Goal: Task Accomplishment & Management: Manage account settings

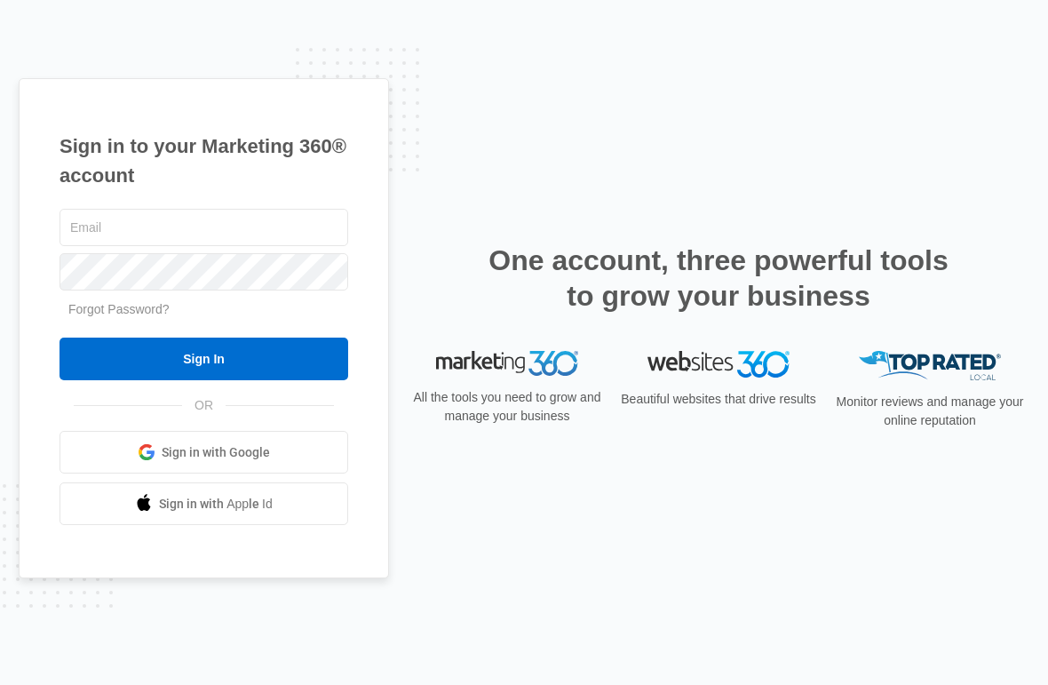
click at [219, 246] on input "text" at bounding box center [204, 227] width 289 height 37
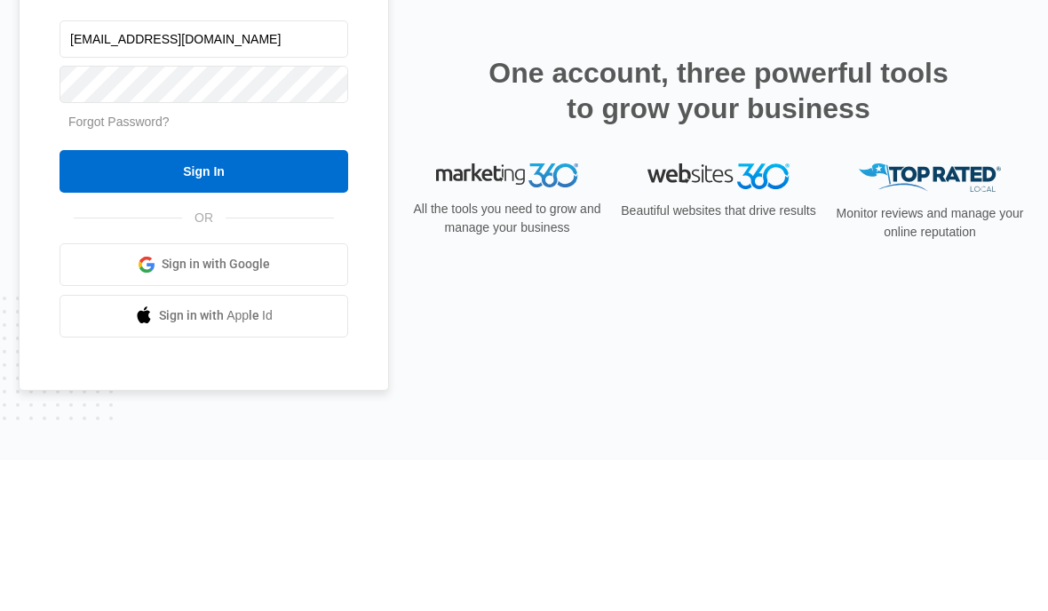
type input "[EMAIL_ADDRESS][DOMAIN_NAME]"
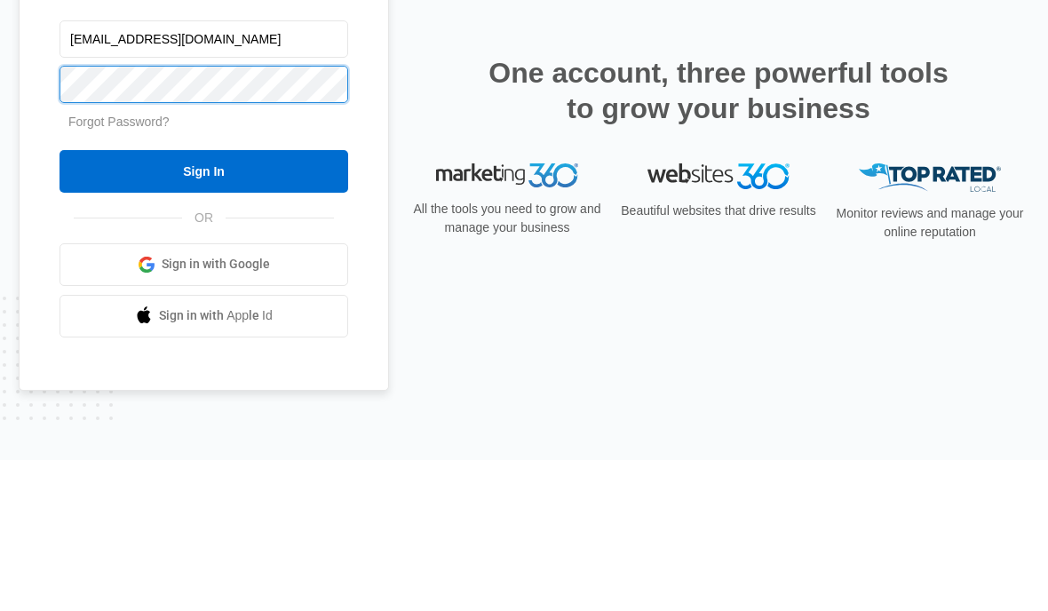
scroll to position [75, 0]
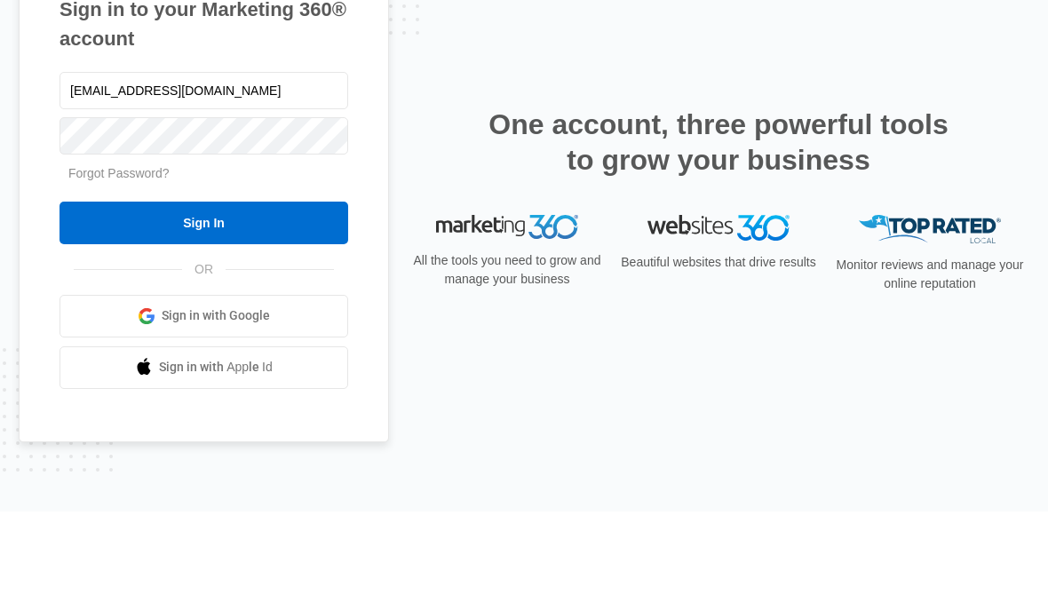
click at [257, 301] on input "Sign In" at bounding box center [204, 322] width 289 height 43
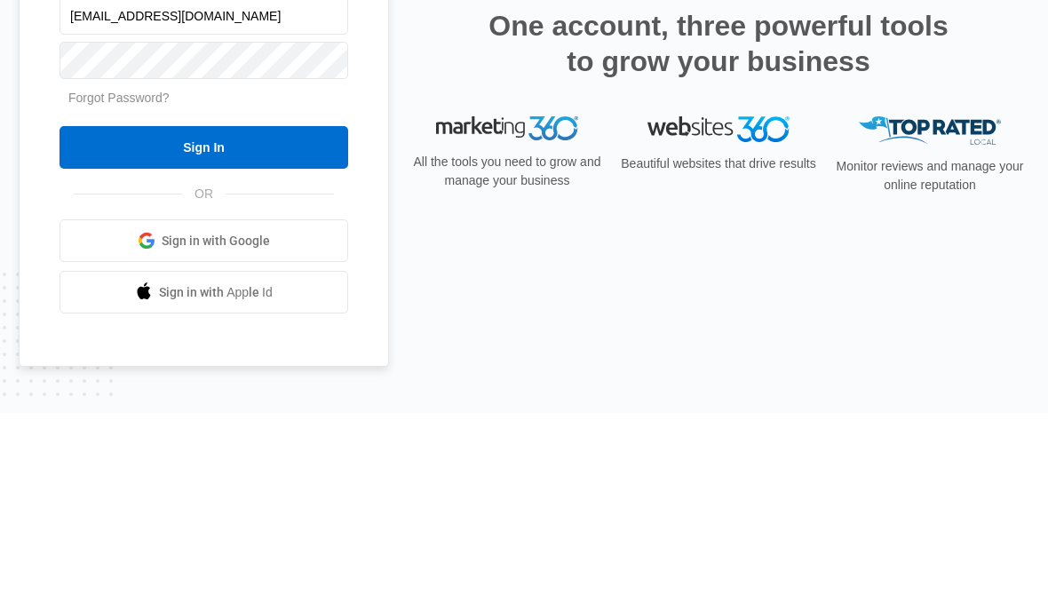
scroll to position [75, 0]
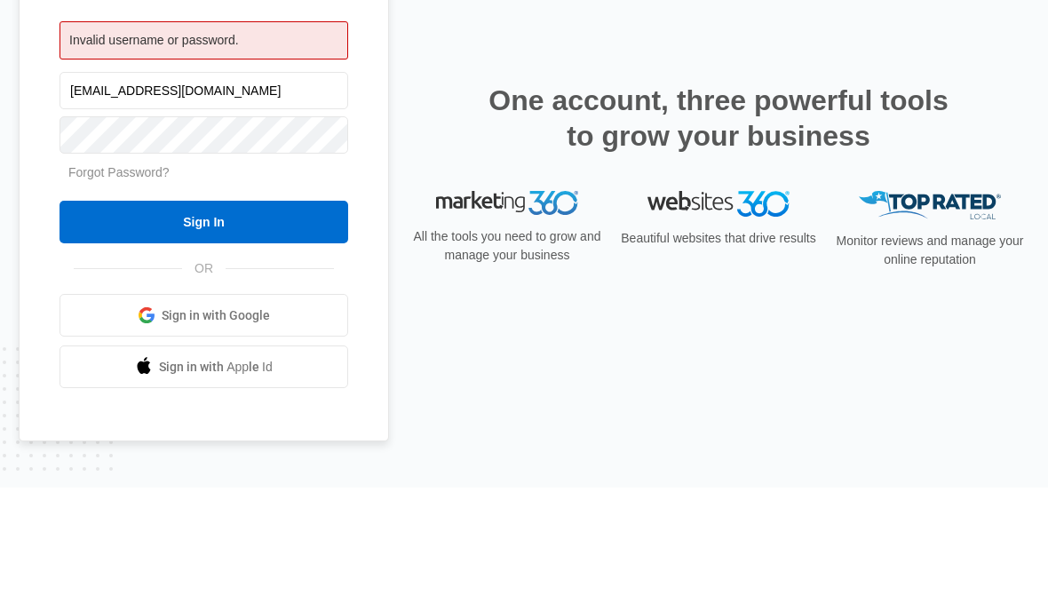
click at [248, 324] on input "Sign In" at bounding box center [204, 345] width 289 height 43
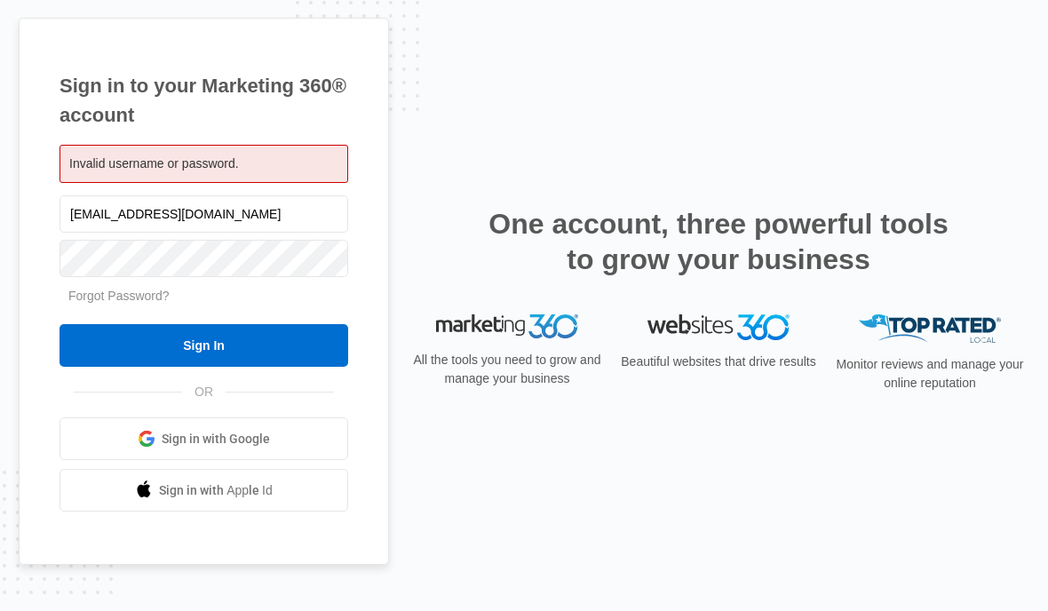
click at [175, 233] on input "[EMAIL_ADDRESS][DOMAIN_NAME]" at bounding box center [204, 213] width 289 height 37
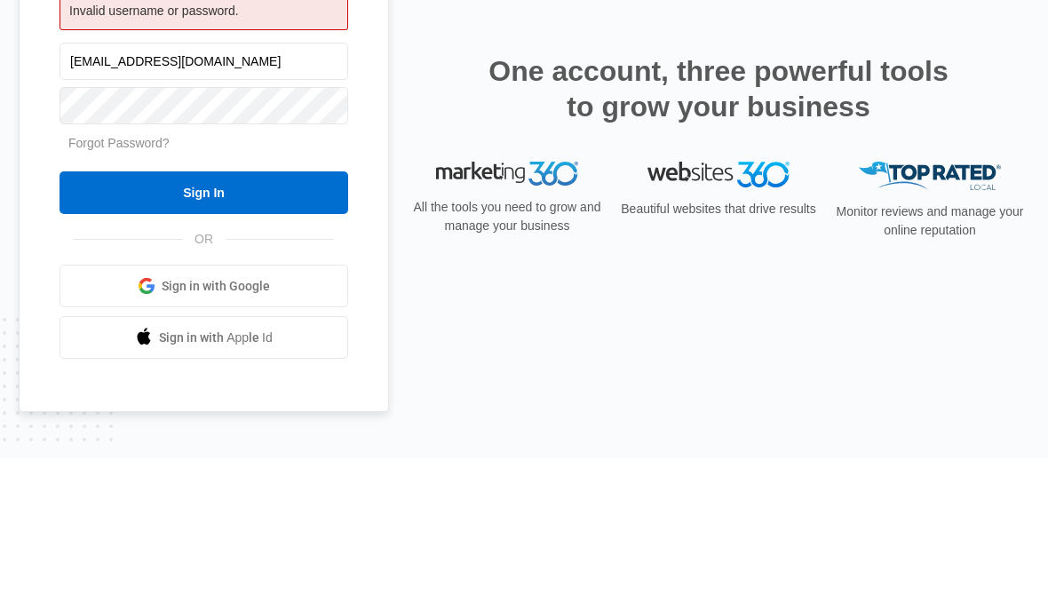
click at [203, 324] on input "Sign In" at bounding box center [204, 345] width 289 height 43
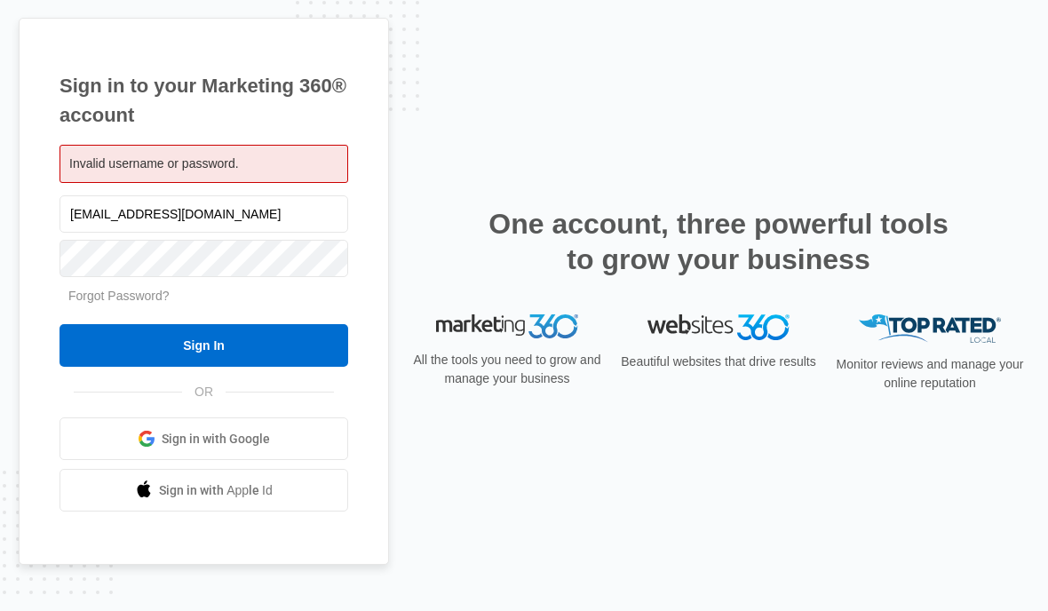
click at [144, 233] on input "[EMAIL_ADDRESS][DOMAIN_NAME]" at bounding box center [204, 213] width 289 height 37
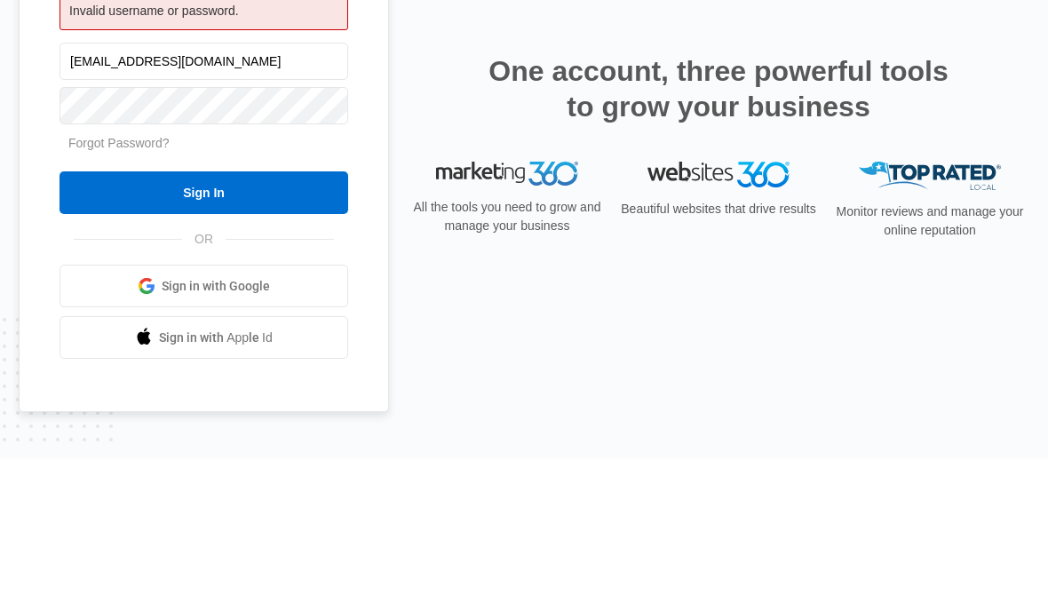
type input "[EMAIL_ADDRESS][DOMAIN_NAME]"
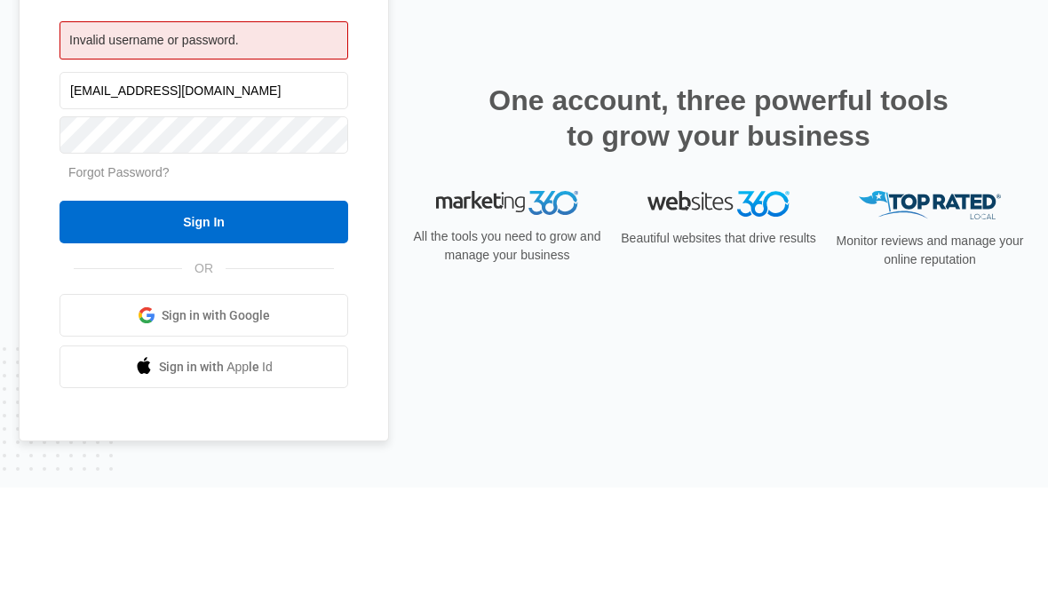
click at [267, 324] on input "Sign In" at bounding box center [204, 345] width 289 height 43
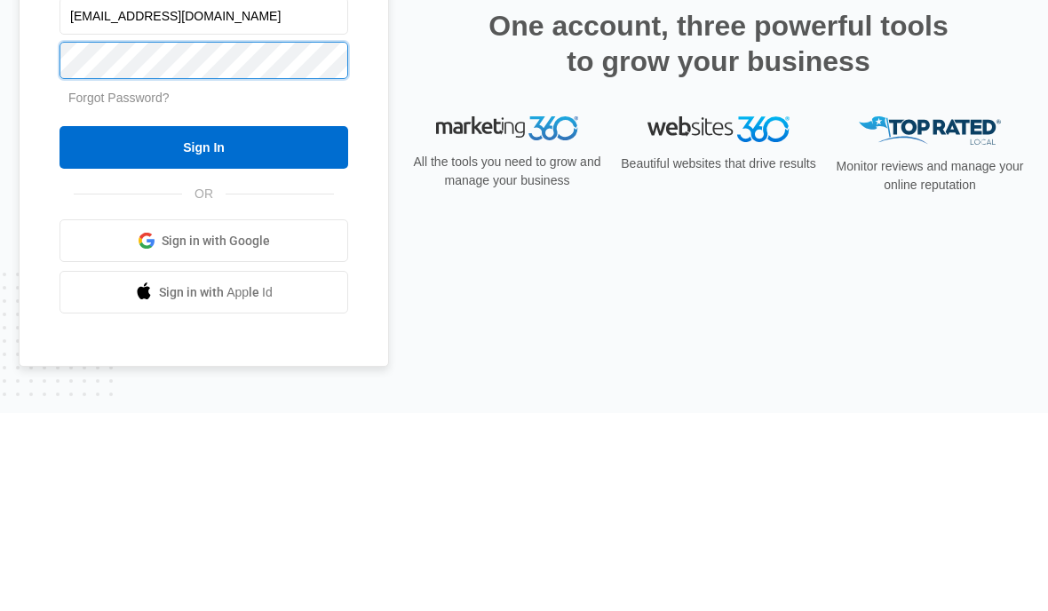
scroll to position [75, 0]
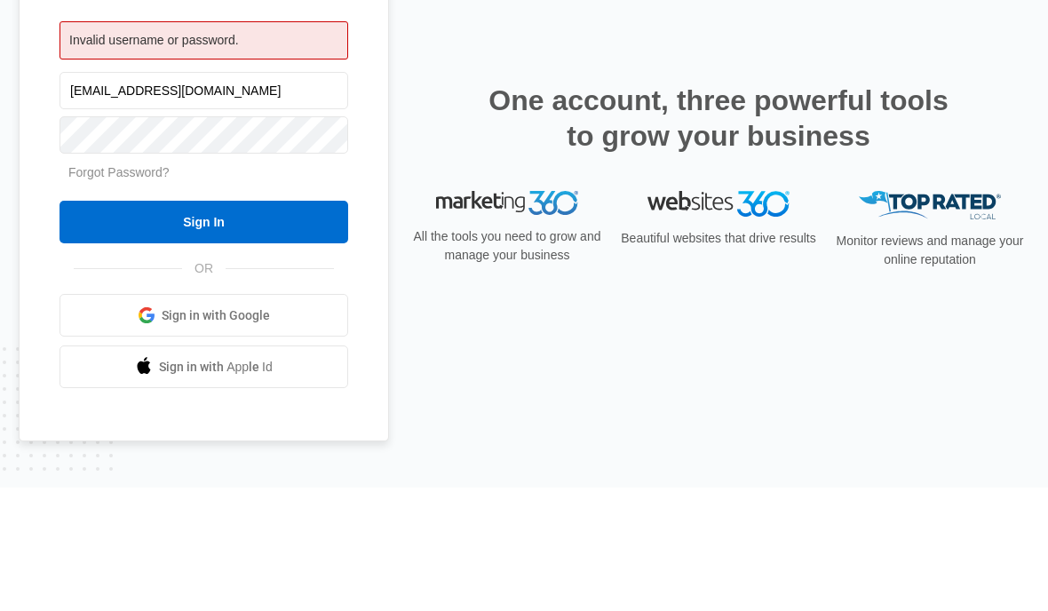
click at [269, 324] on input "Sign In" at bounding box center [204, 345] width 289 height 43
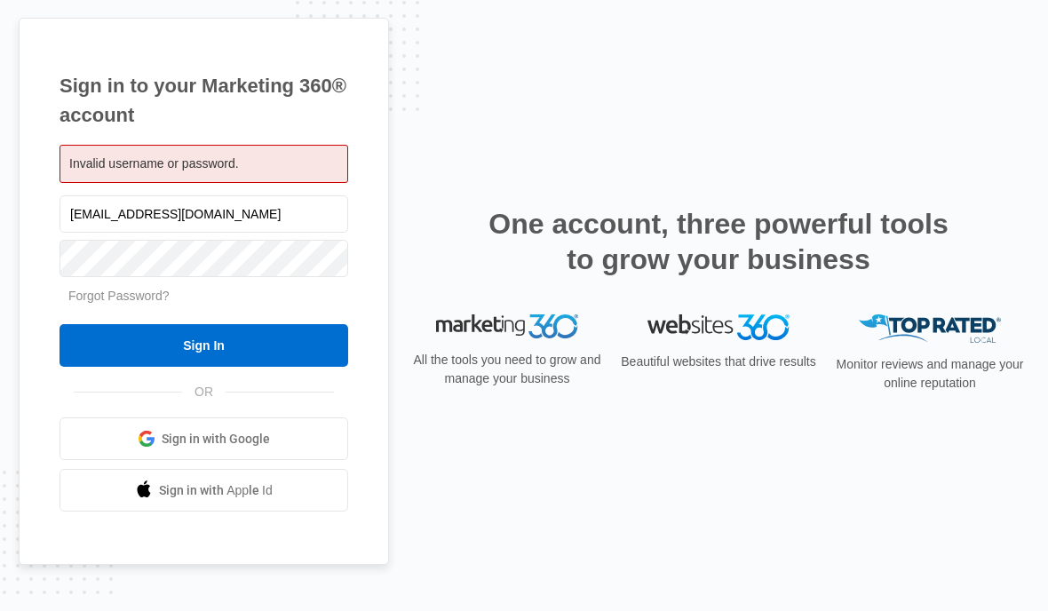
click at [144, 303] on link "Forgot Password?" at bounding box center [118, 296] width 101 height 14
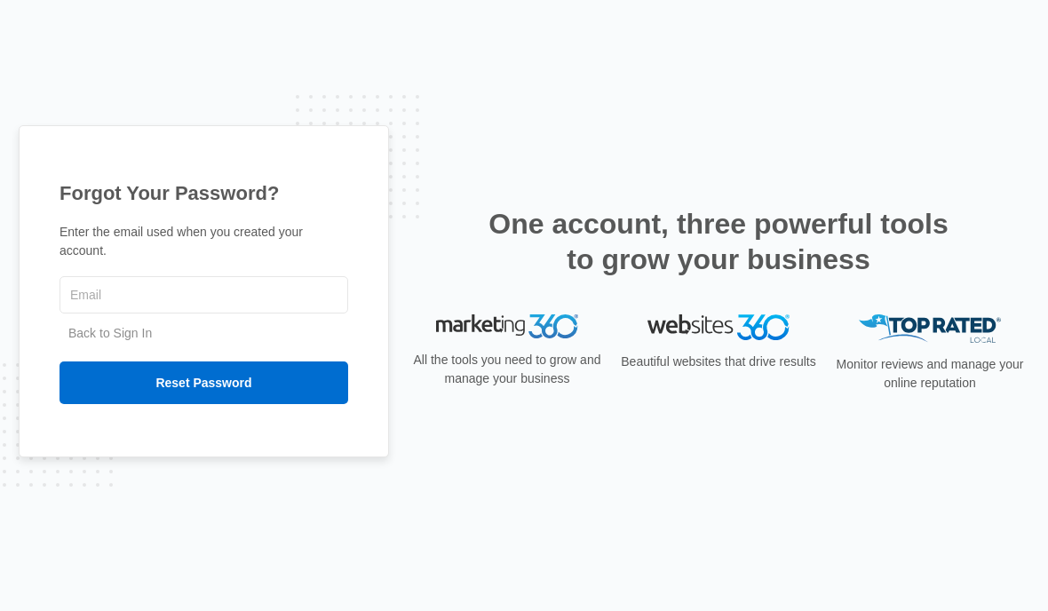
click at [210, 314] on input "text" at bounding box center [204, 294] width 289 height 37
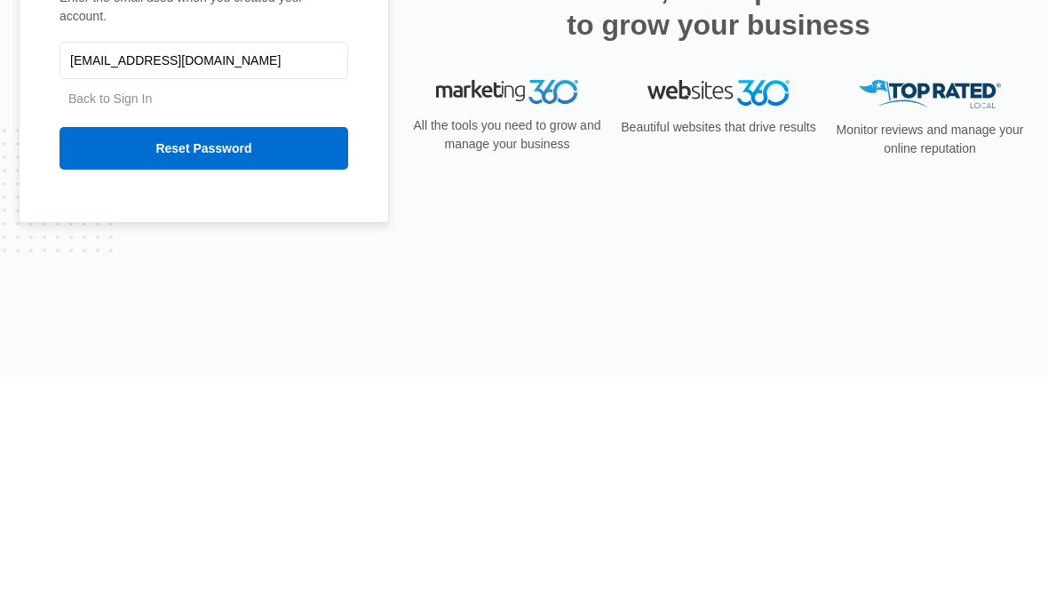
scroll to position [75, 0]
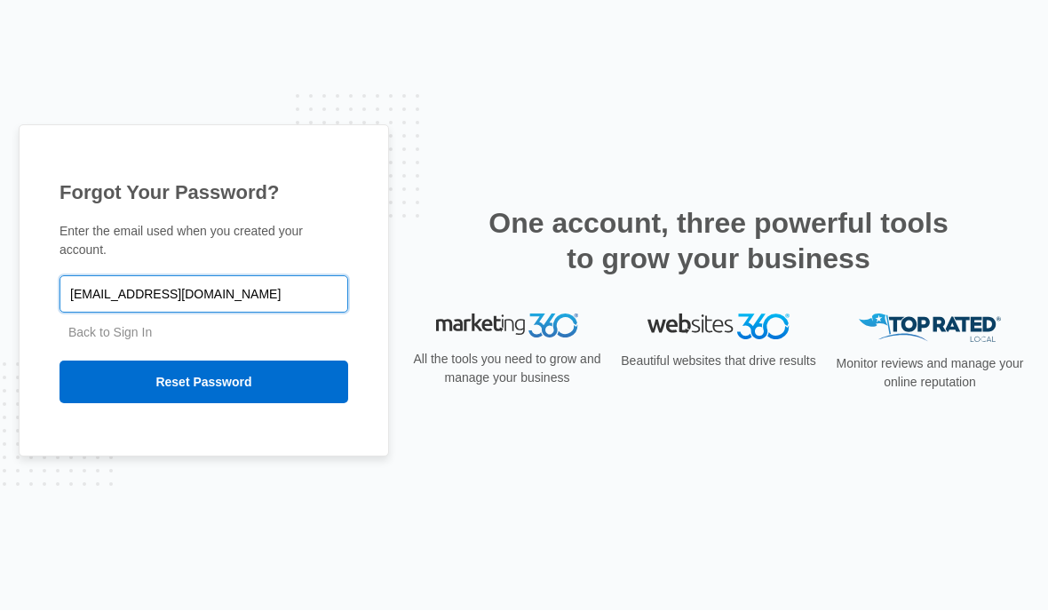
click at [192, 276] on input "vladohappy@protonmail.com" at bounding box center [204, 294] width 289 height 37
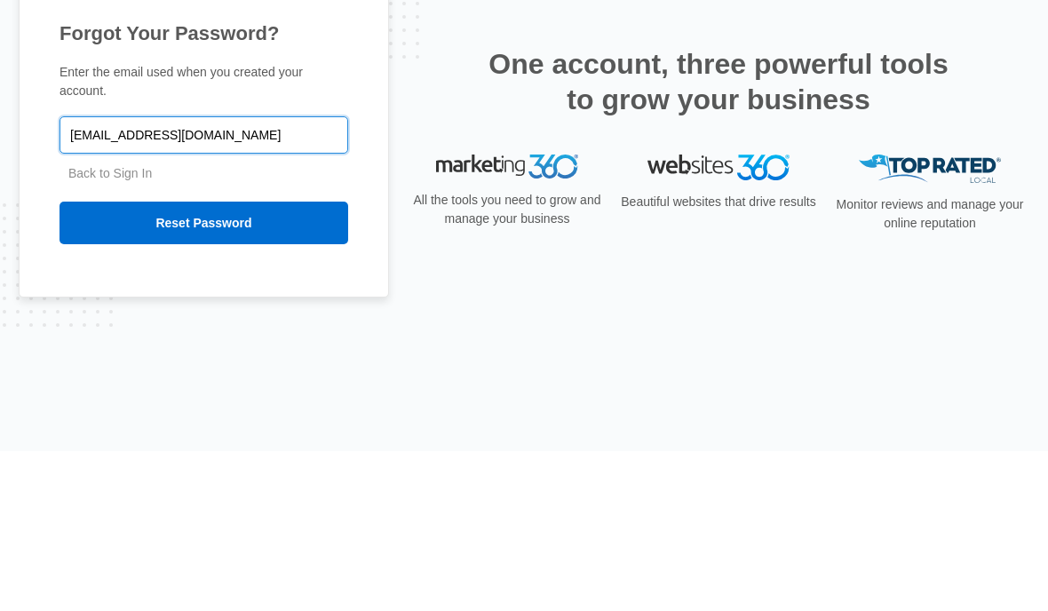
click at [193, 276] on input "vladohappy@protonmail.com" at bounding box center [204, 294] width 289 height 37
click at [189, 276] on input "vladohappy@protonmail.com" at bounding box center [204, 294] width 289 height 37
type input "[EMAIL_ADDRESS][DOMAIN_NAME]"
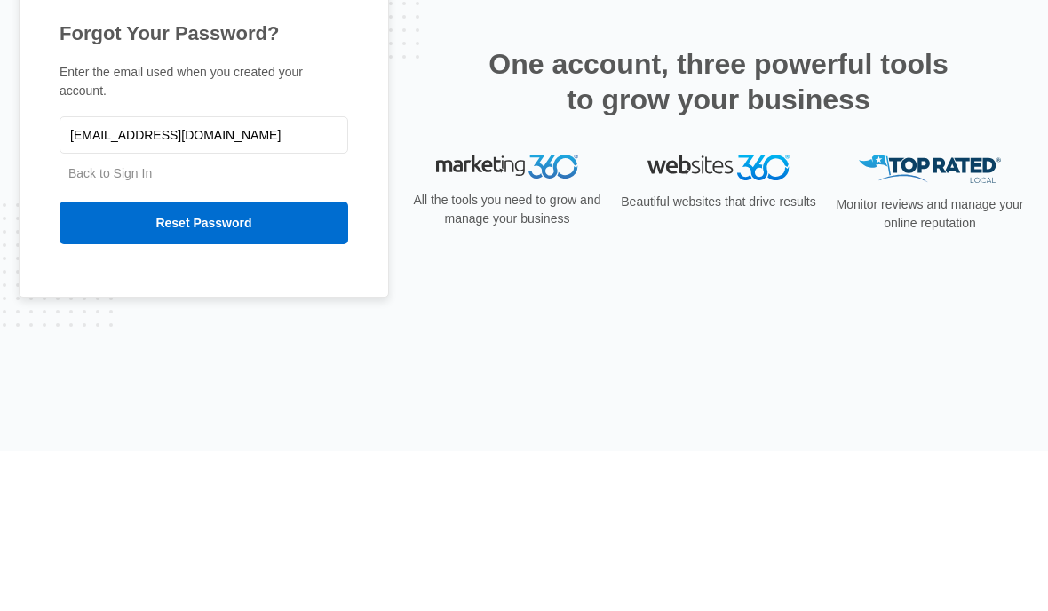
click at [280, 362] on input "Reset Password" at bounding box center [204, 383] width 289 height 43
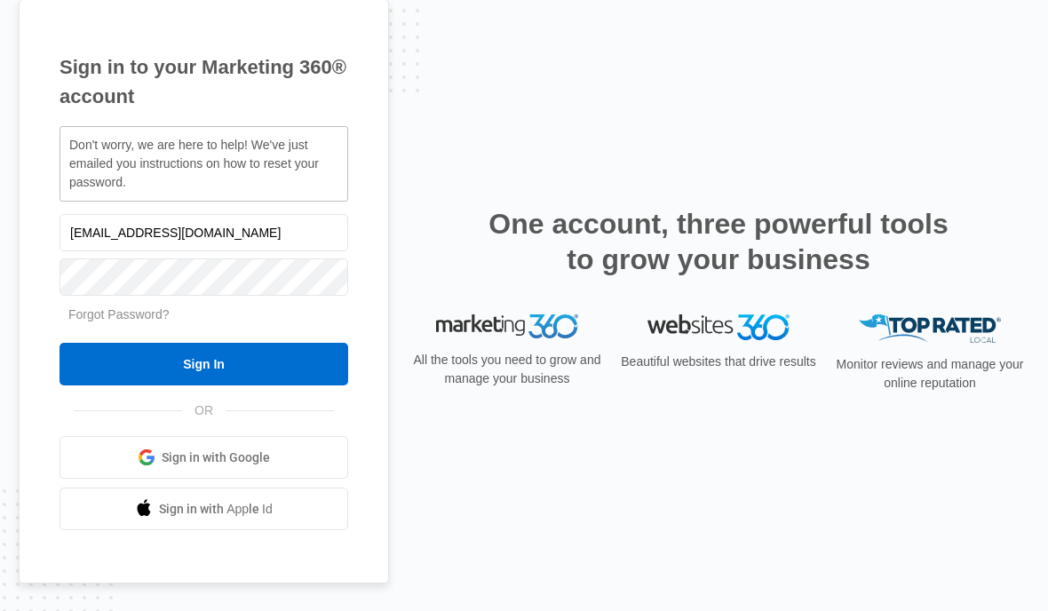
click at [138, 322] on link "Forgot Password?" at bounding box center [118, 314] width 101 height 14
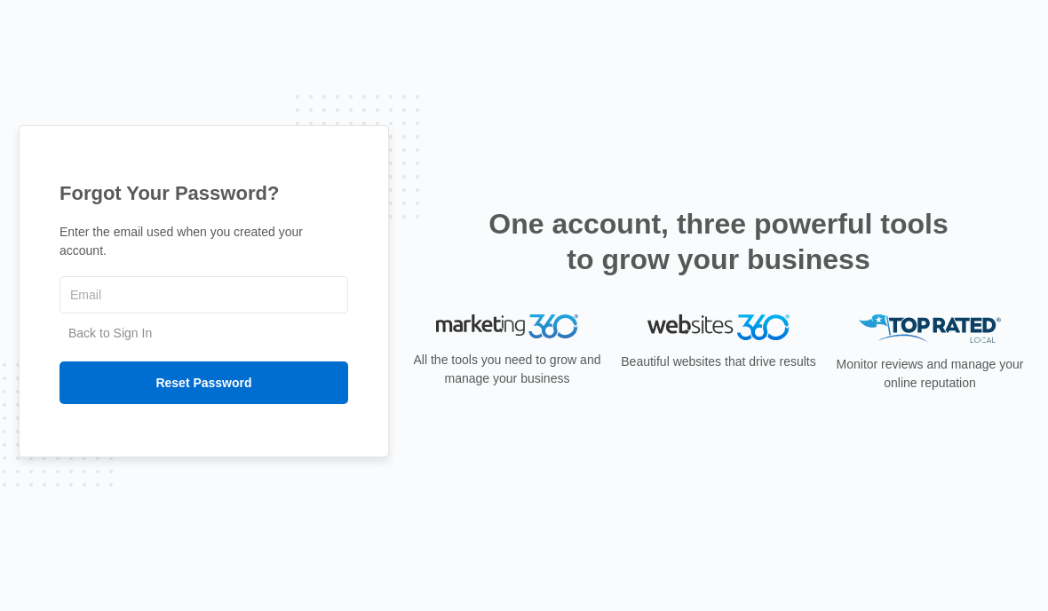
click at [196, 314] on input "text" at bounding box center [204, 294] width 289 height 37
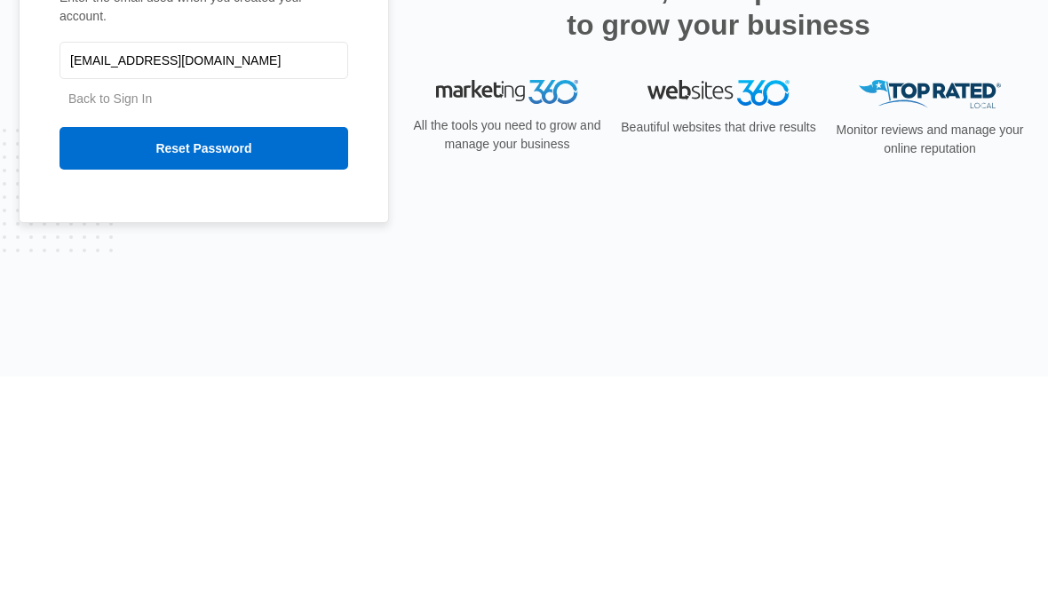
type input "[EMAIL_ADDRESS][DOMAIN_NAME]"
click at [267, 362] on input "Reset Password" at bounding box center [204, 383] width 289 height 43
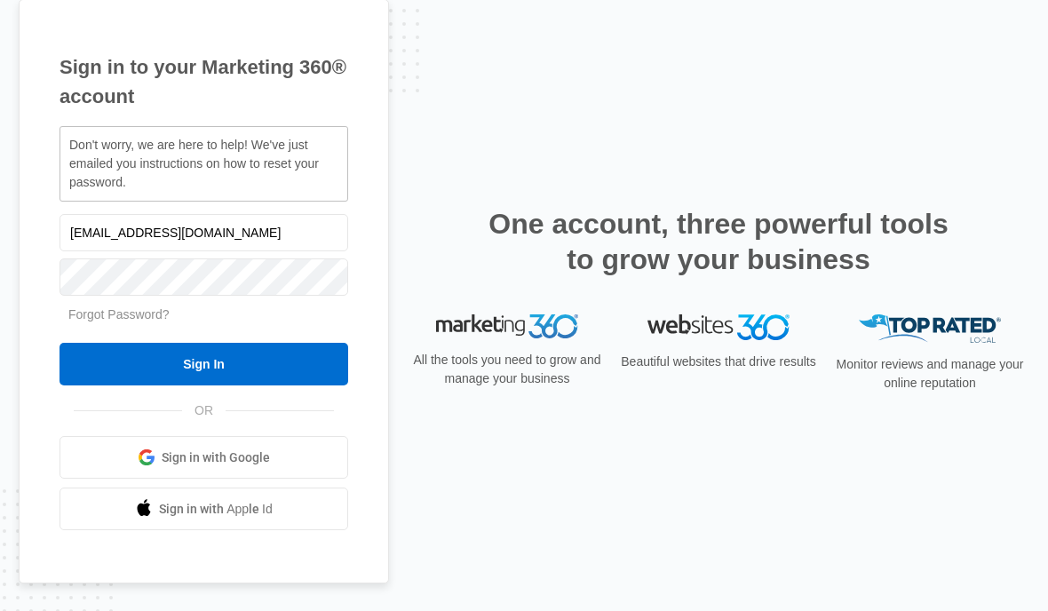
click at [183, 251] on input "vladohappy@gmail.com" at bounding box center [204, 232] width 289 height 37
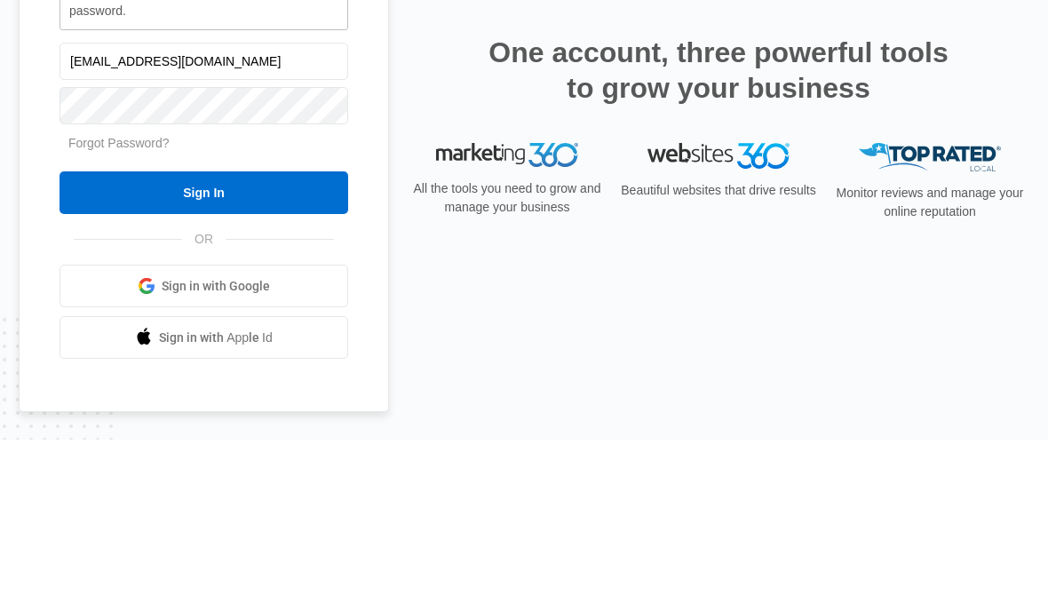
click at [171, 214] on input "vladohappy@gmail.com" at bounding box center [204, 232] width 289 height 37
click at [174, 214] on input "vladohappy@gmail.com" at bounding box center [204, 232] width 289 height 37
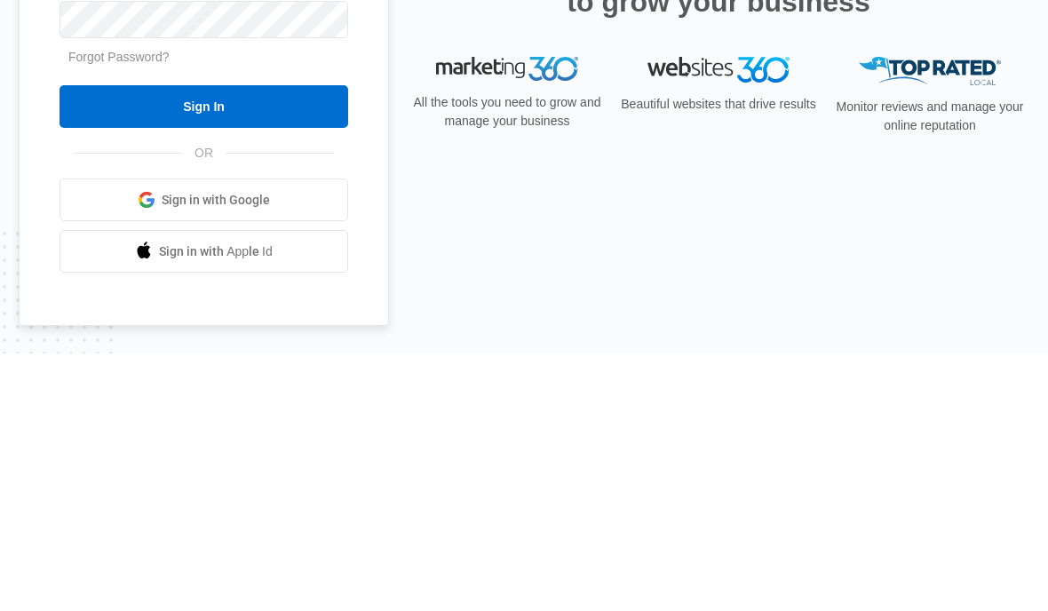
click at [144, 307] on link "Forgot Password?" at bounding box center [118, 314] width 101 height 14
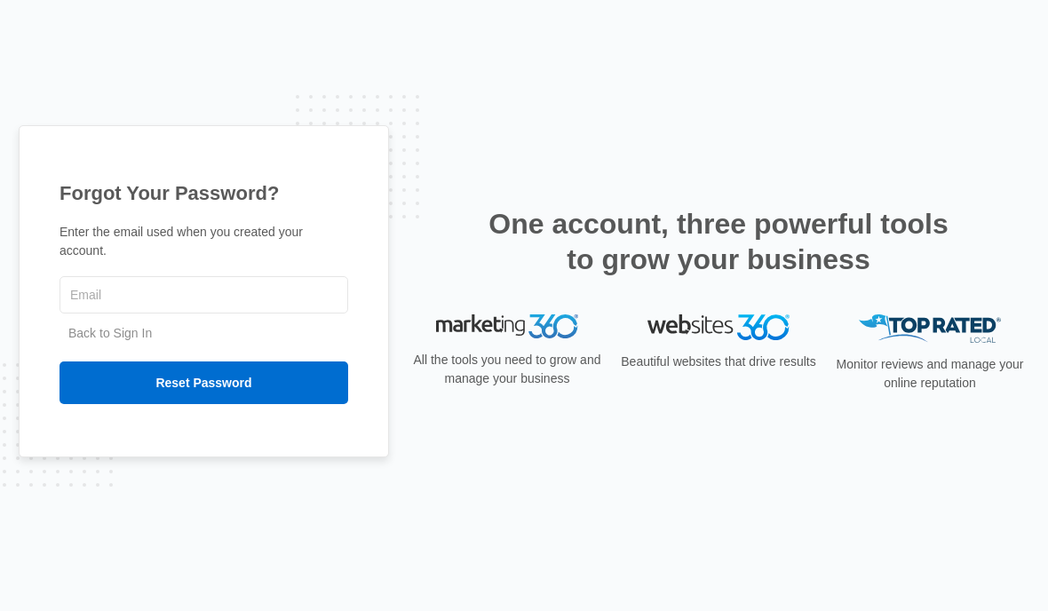
click at [189, 314] on input "text" at bounding box center [204, 294] width 289 height 37
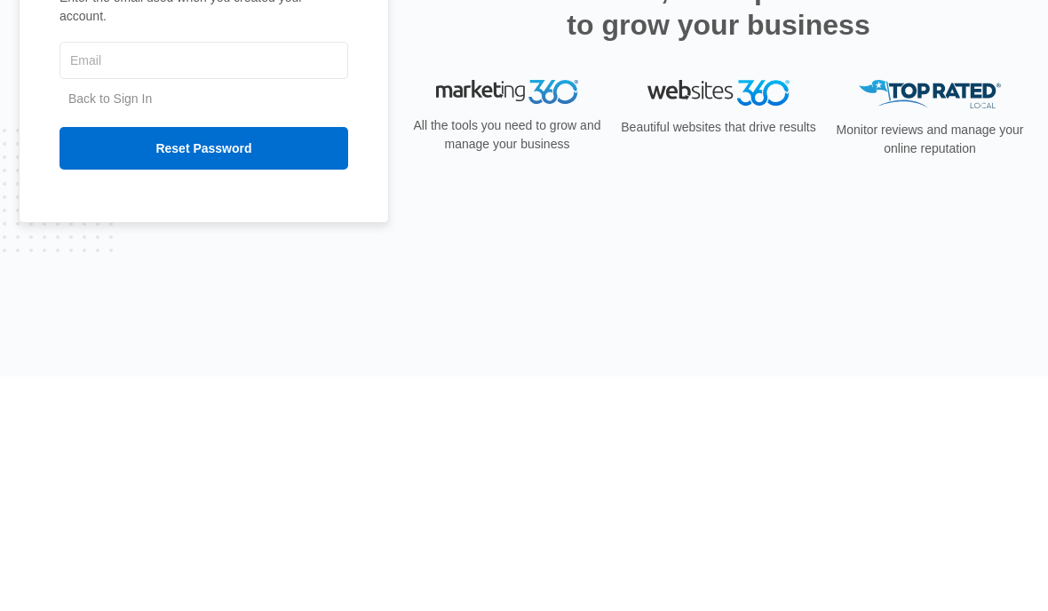
click at [133, 276] on input "text" at bounding box center [204, 294] width 289 height 37
type input "[EMAIL_ADDRESS][DOMAIN_NAME]"
click at [264, 362] on input "Reset Password" at bounding box center [204, 383] width 289 height 43
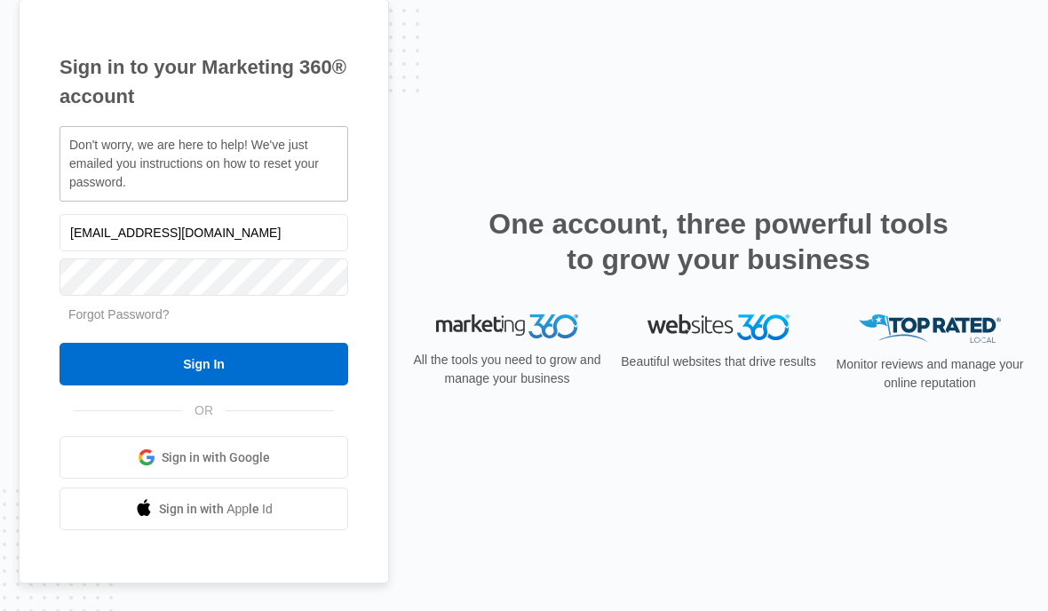
click at [168, 251] on input "[EMAIL_ADDRESS][DOMAIN_NAME]" at bounding box center [204, 232] width 289 height 37
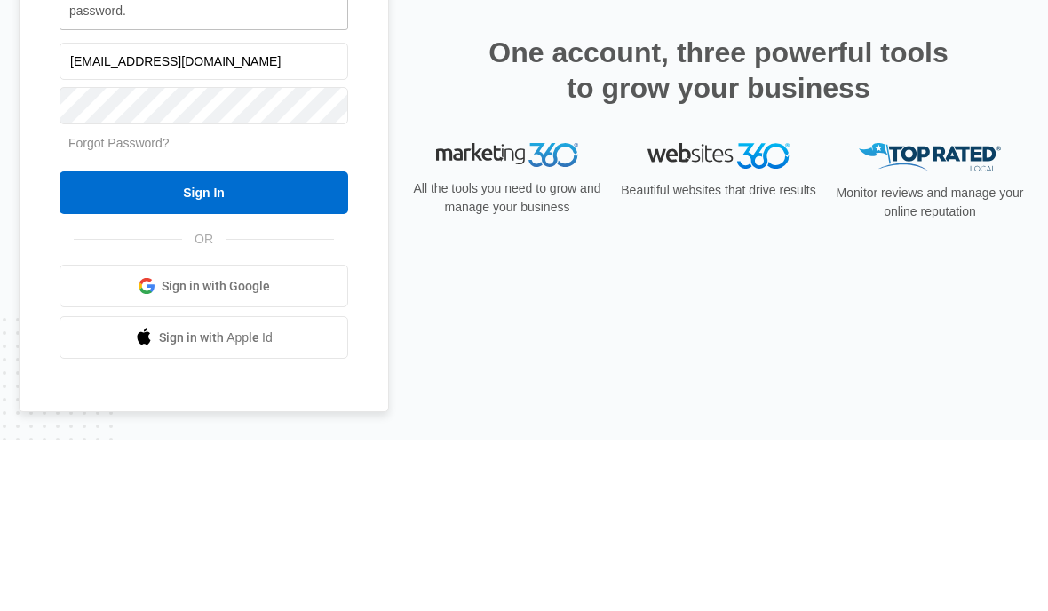
click at [171, 214] on input "vladohappy@gmail.com" at bounding box center [204, 232] width 289 height 37
click at [166, 214] on input "vladohappy@gmail.com" at bounding box center [204, 232] width 289 height 37
click at [111, 214] on input "[EMAIL_ADDRESS][DOMAIN_NAME]" at bounding box center [204, 232] width 289 height 37
type input "[EMAIL_ADDRESS][DOMAIN_NAME]"
click at [142, 307] on link "Forgot Password?" at bounding box center [118, 314] width 101 height 14
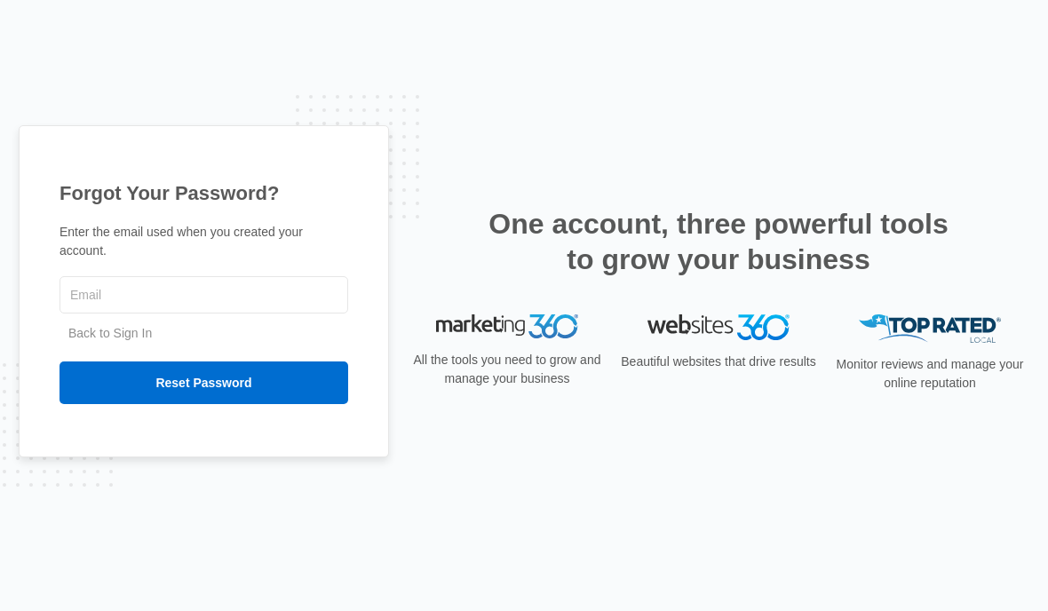
click at [183, 314] on input "text" at bounding box center [204, 294] width 289 height 37
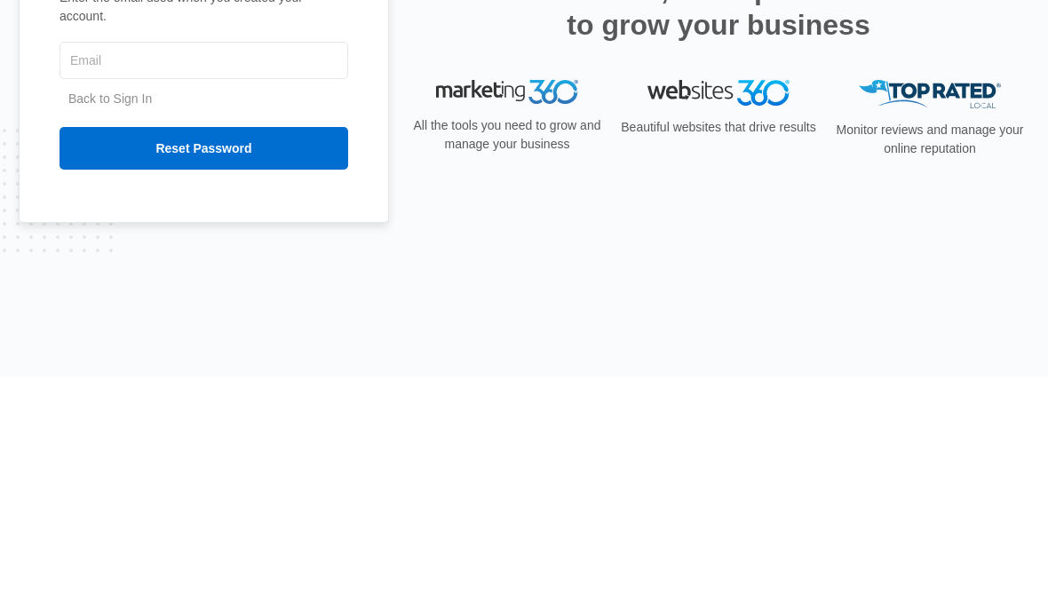
click at [118, 276] on input "text" at bounding box center [204, 294] width 289 height 37
type input "vladohappy@yahoo.com"
click at [269, 362] on input "Reset Password" at bounding box center [204, 383] width 289 height 43
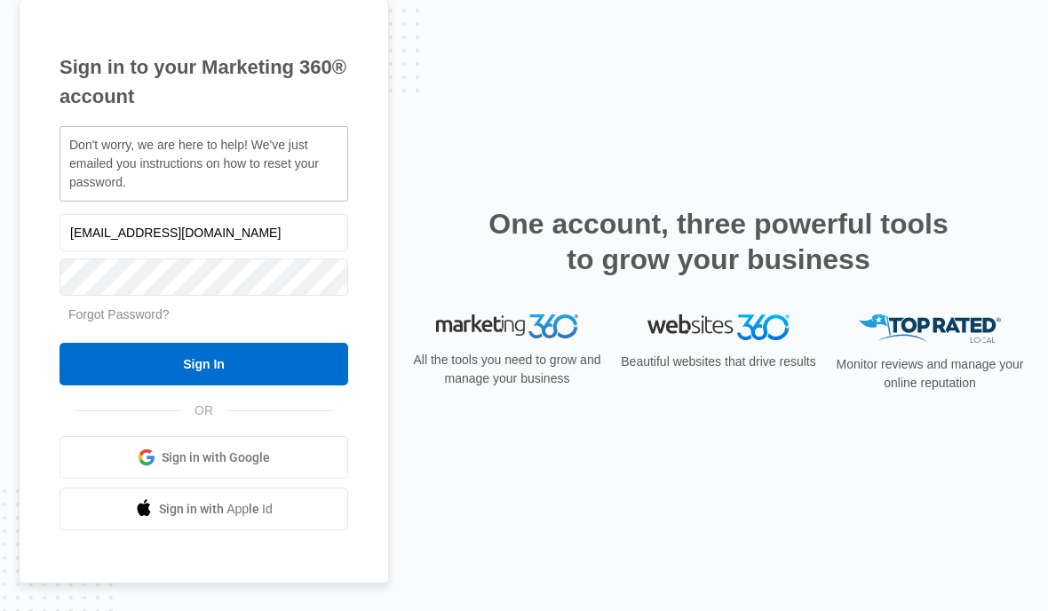
click at [195, 251] on input "[EMAIL_ADDRESS][DOMAIN_NAME]" at bounding box center [204, 232] width 289 height 37
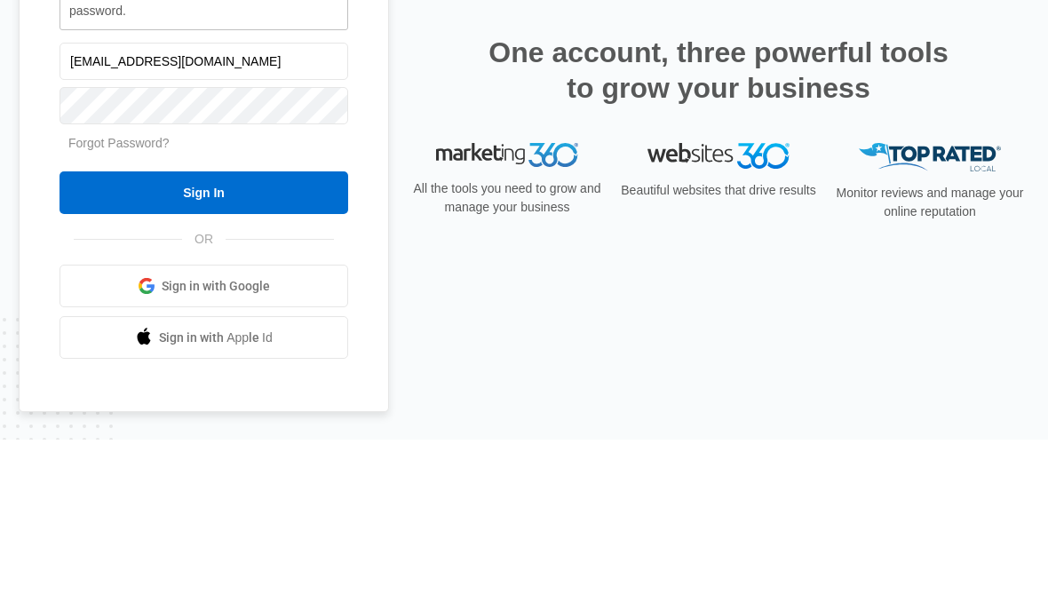
click at [165, 214] on input "[EMAIL_ADDRESS][DOMAIN_NAME]" at bounding box center [204, 232] width 289 height 37
click at [173, 214] on input "vladohappy@yahoo.com" at bounding box center [204, 232] width 289 height 37
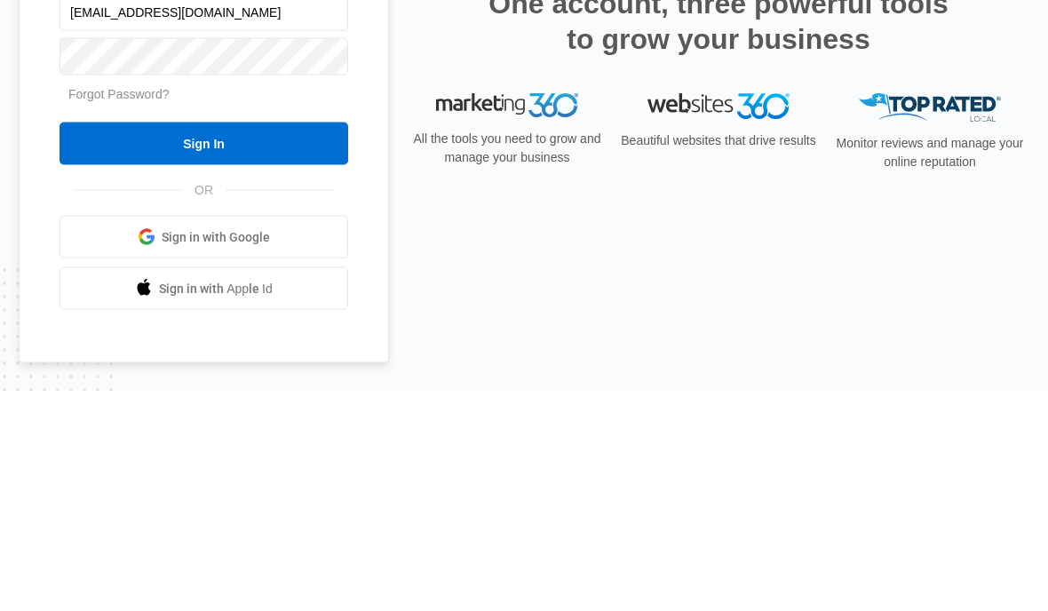
click at [107, 214] on input "[EMAIL_ADDRESS][DOMAIN_NAME]" at bounding box center [204, 232] width 289 height 37
type input "vladohappy@protonmail.com"
click at [142, 307] on link "Forgot Password?" at bounding box center [118, 314] width 101 height 14
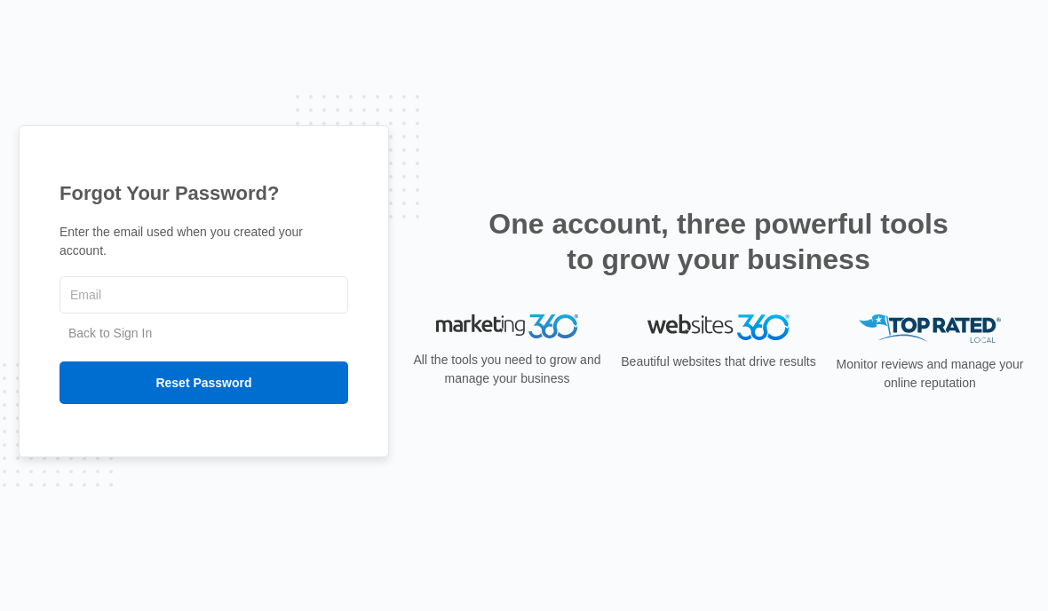
click at [152, 314] on input "text" at bounding box center [204, 294] width 289 height 37
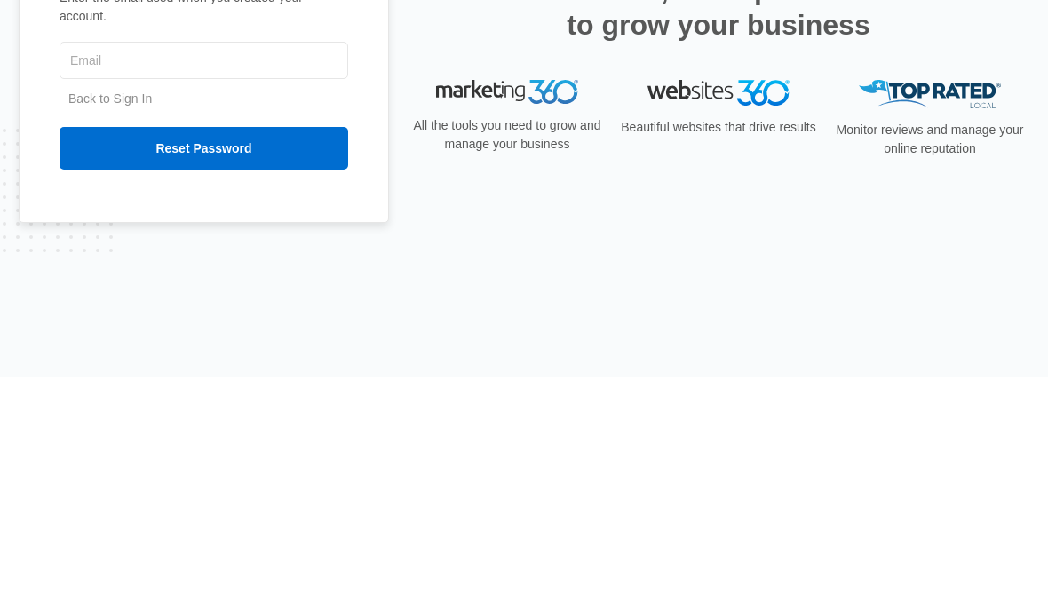
click at [129, 276] on input "text" at bounding box center [204, 294] width 289 height 37
type input "[EMAIL_ADDRESS][DOMAIN_NAME]"
click at [272, 362] on input "Reset Password" at bounding box center [204, 383] width 289 height 43
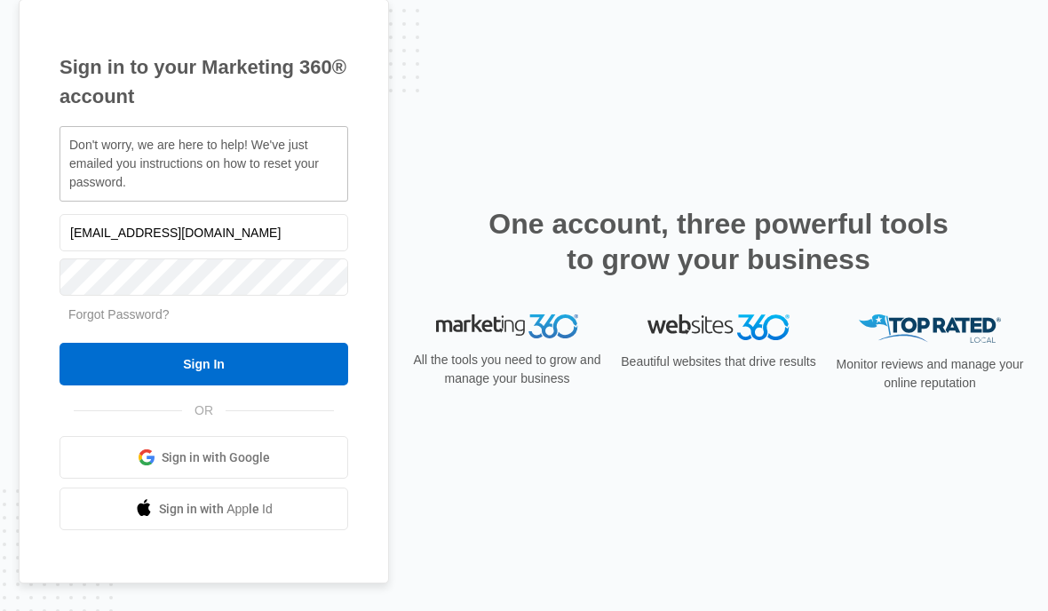
click at [265, 519] on span "Sign in with Apple Id" at bounding box center [216, 509] width 114 height 19
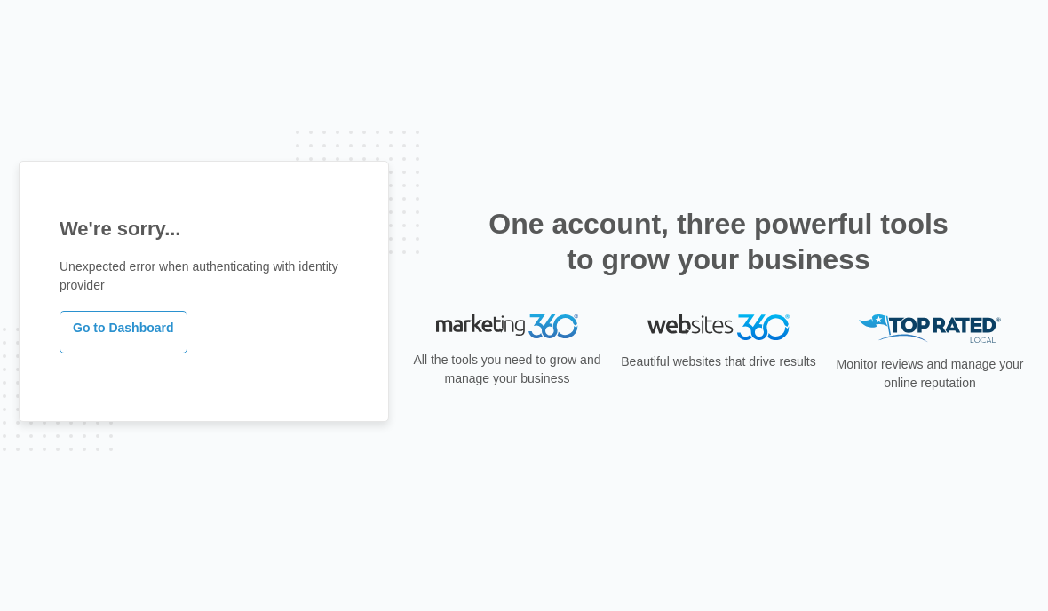
click at [154, 354] on link "Go to Dashboard" at bounding box center [124, 332] width 128 height 43
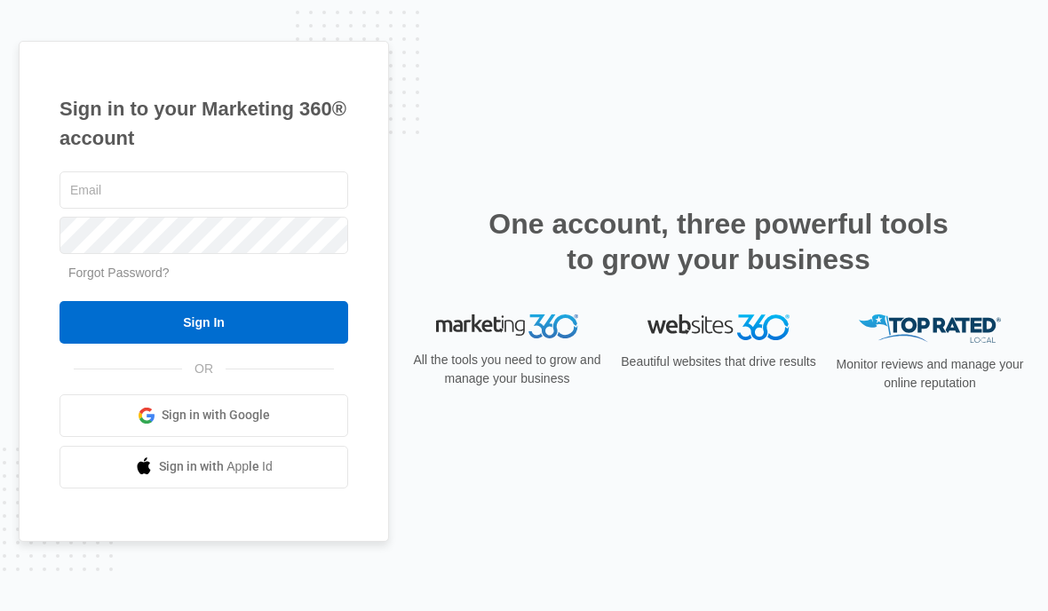
click at [227, 476] on span "Sign in with Apple Id" at bounding box center [216, 467] width 114 height 19
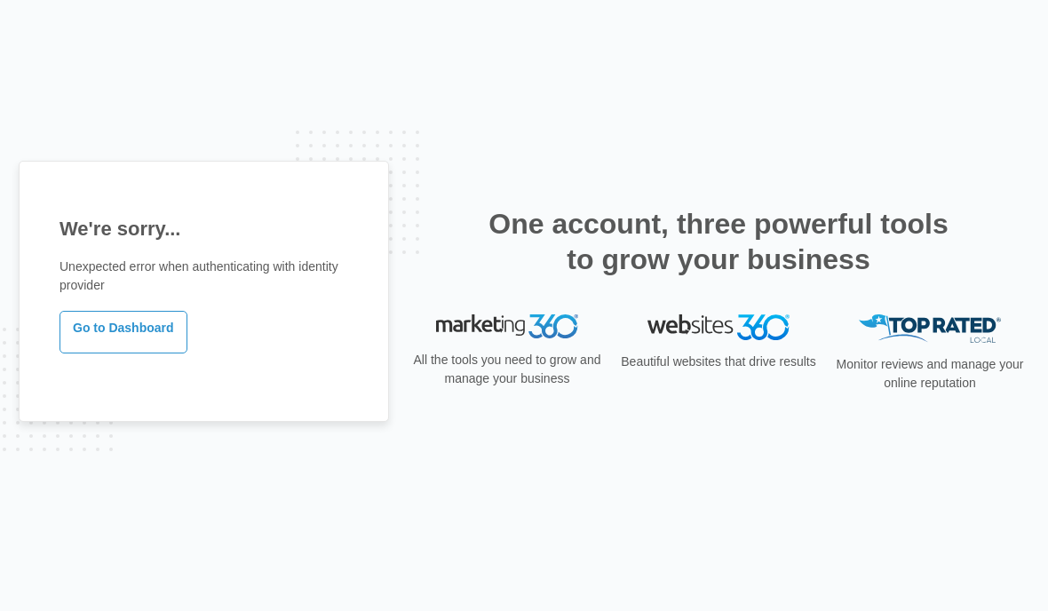
click at [159, 354] on link "Go to Dashboard" at bounding box center [124, 332] width 128 height 43
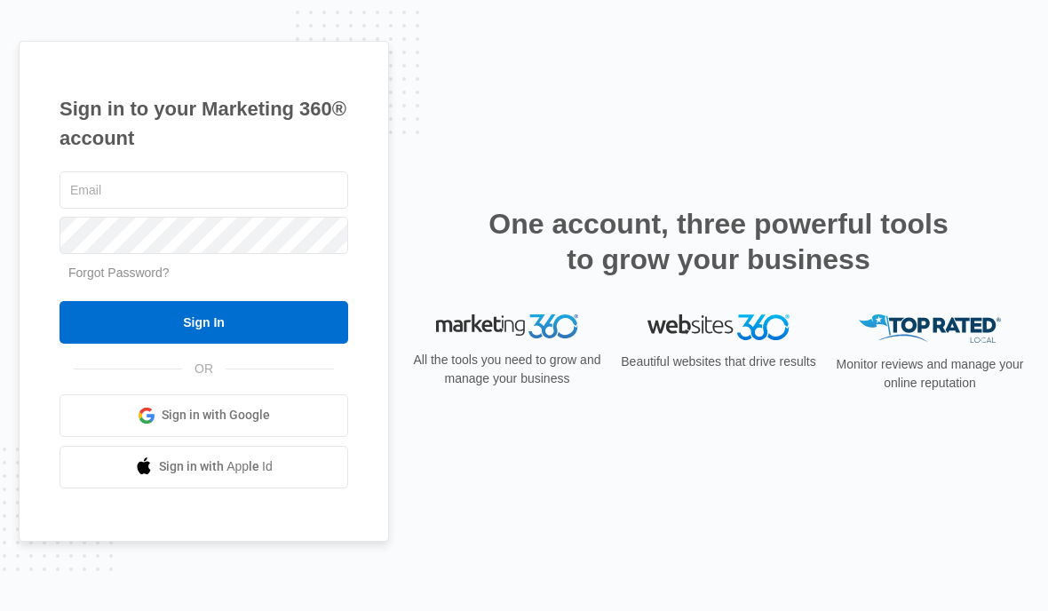
click at [199, 209] on input "text" at bounding box center [204, 189] width 289 height 37
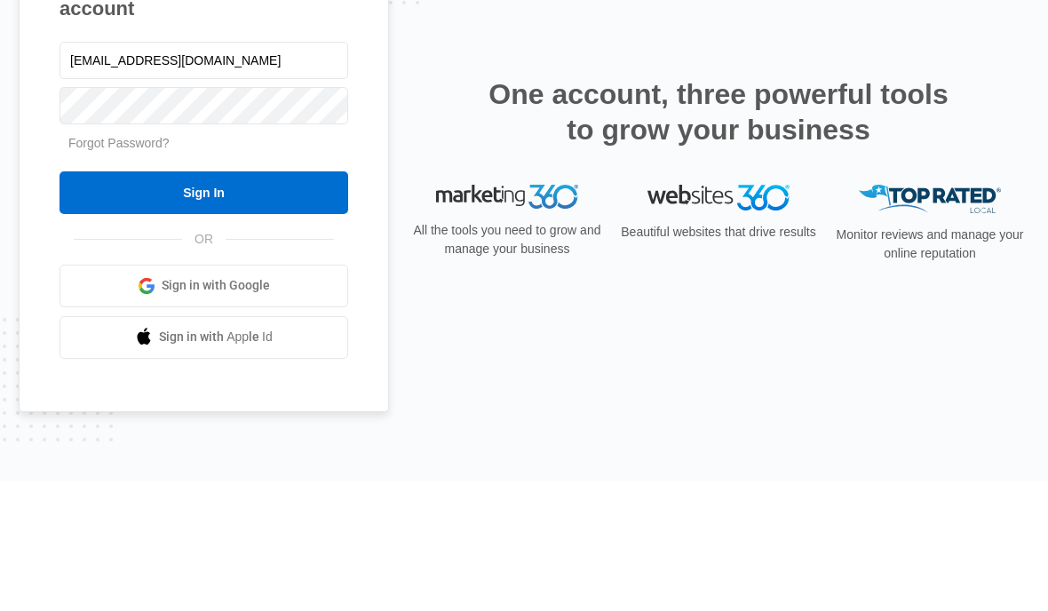
type input "vladohappy@yahoo.com"
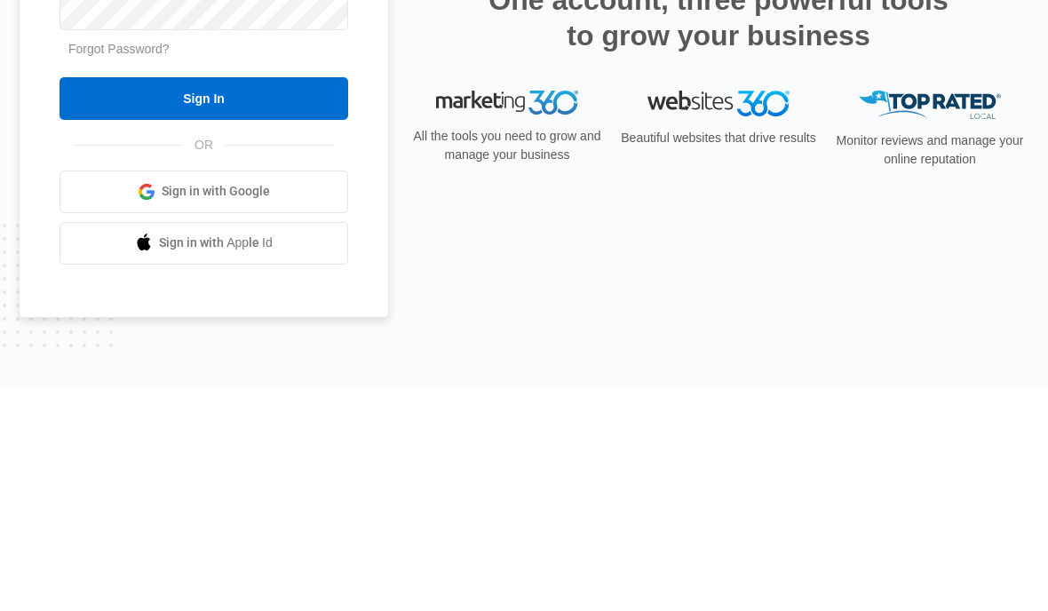
click at [265, 301] on input "Sign In" at bounding box center [204, 322] width 289 height 43
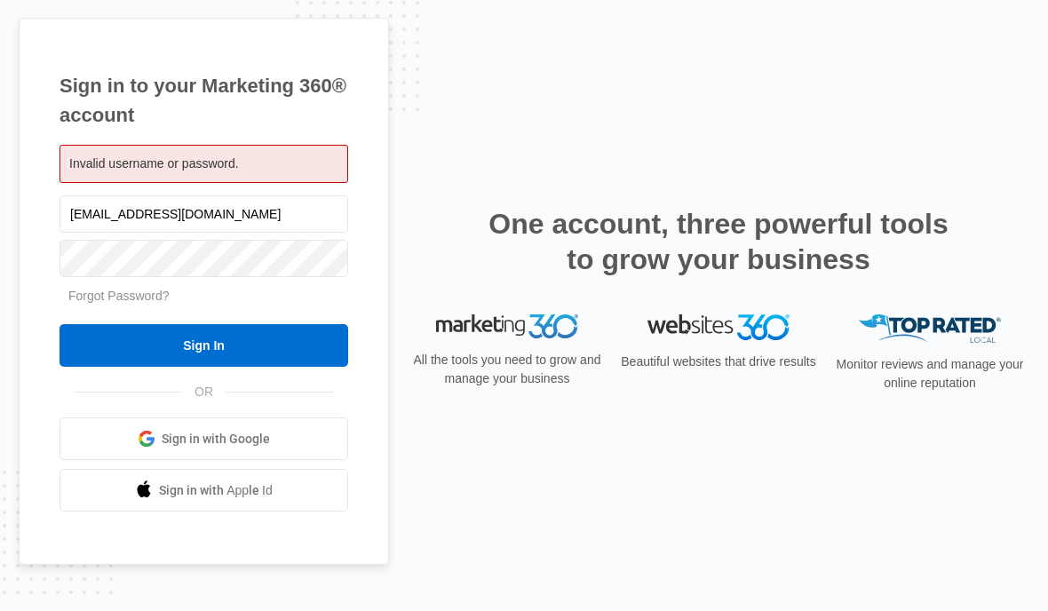
click at [148, 303] on link "Forgot Password?" at bounding box center [118, 296] width 101 height 14
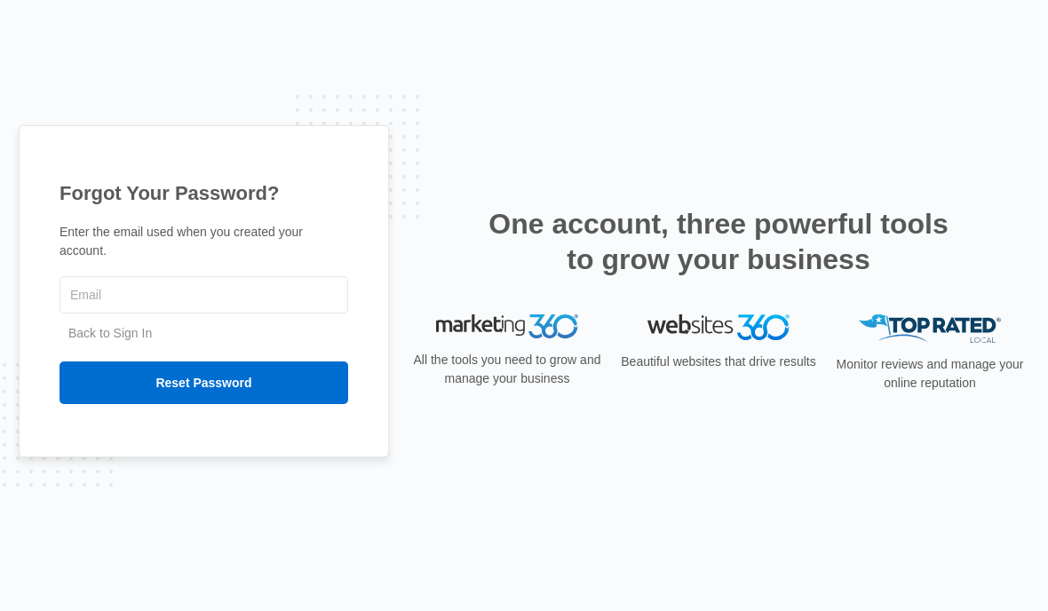
click at [176, 314] on input "text" at bounding box center [204, 294] width 289 height 37
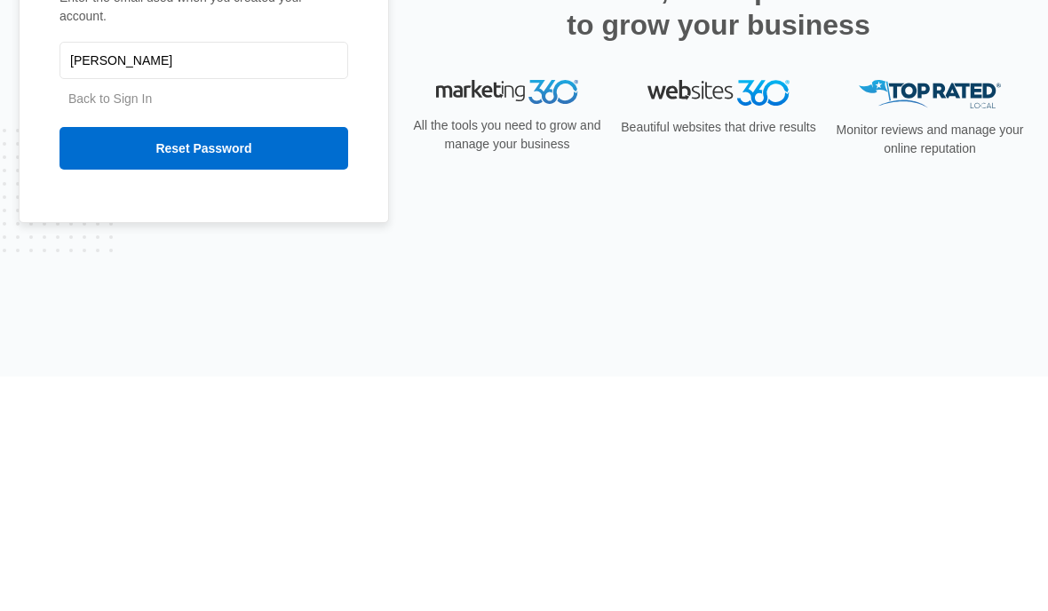
type input "[EMAIL_ADDRESS][DOMAIN_NAME]"
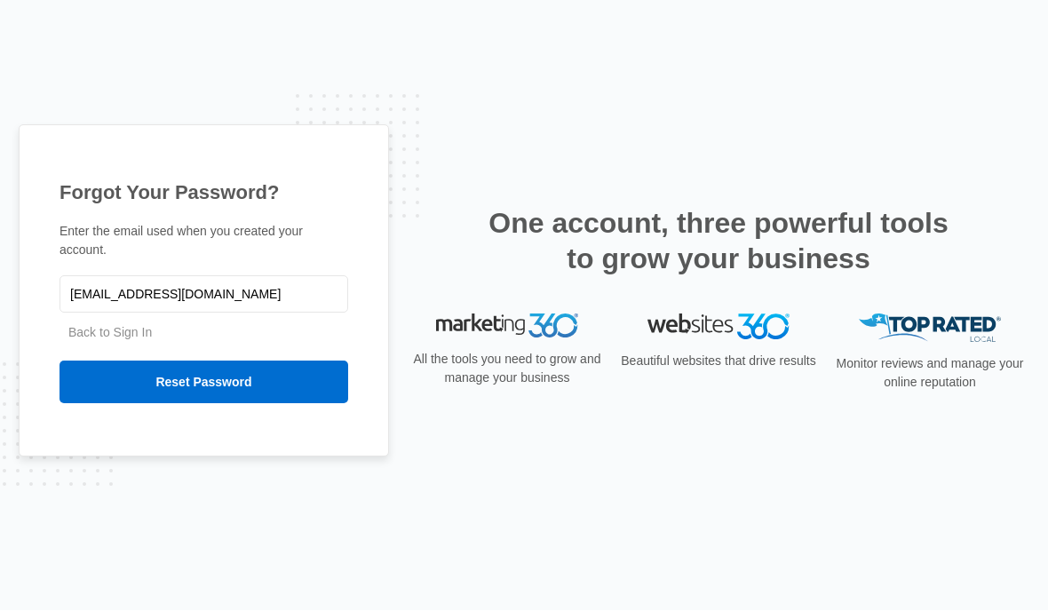
click at [262, 362] on input "Reset Password" at bounding box center [204, 383] width 289 height 43
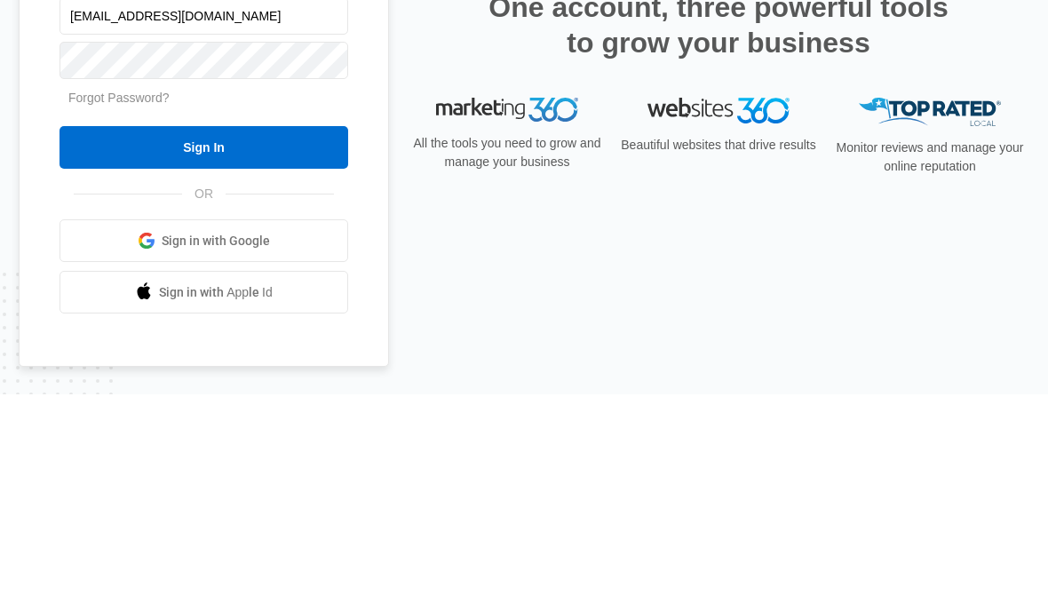
click at [151, 307] on link "Forgot Password?" at bounding box center [118, 314] width 101 height 14
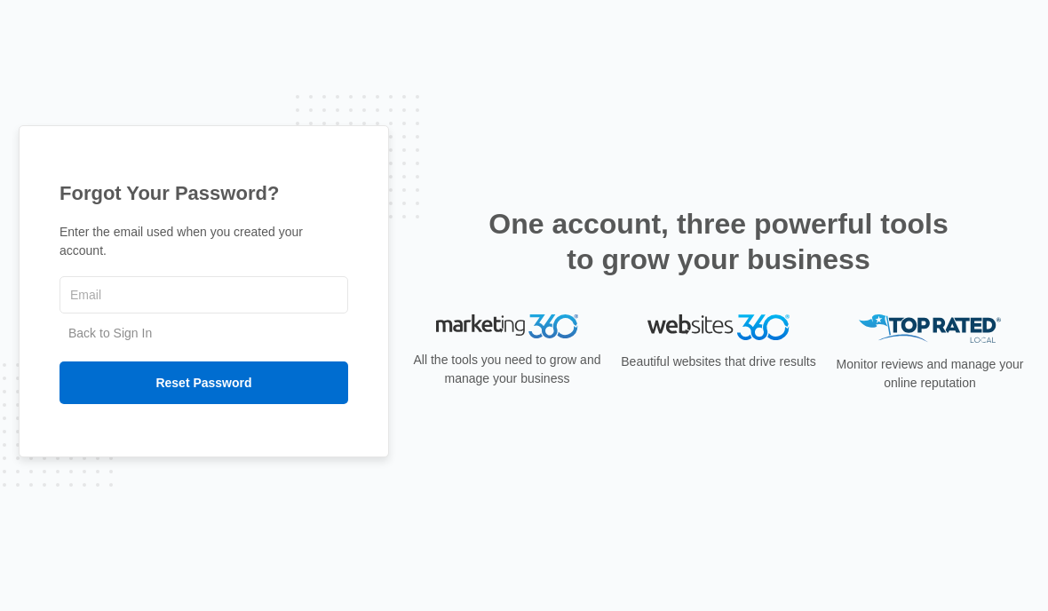
click at [144, 314] on input "text" at bounding box center [204, 294] width 289 height 37
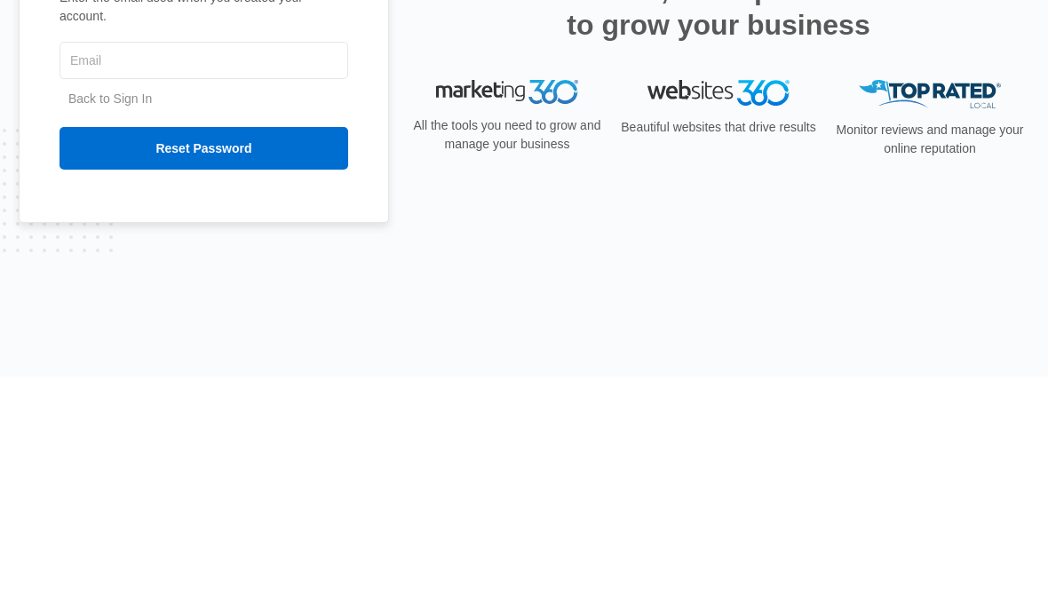
click at [129, 276] on input "text" at bounding box center [204, 294] width 289 height 37
type input "p"
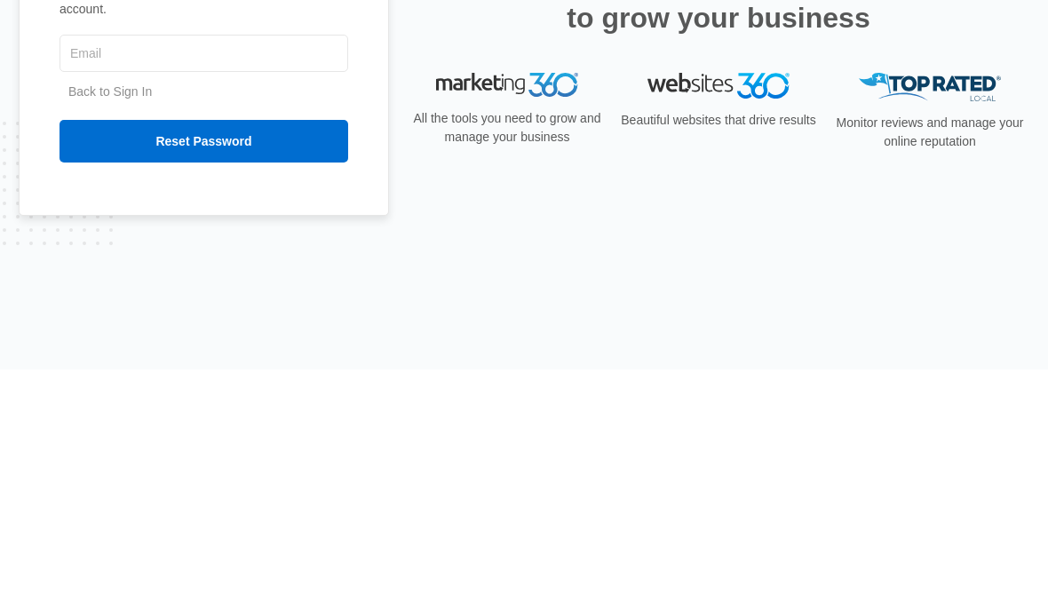
click at [278, 362] on input "Reset Password" at bounding box center [204, 383] width 289 height 43
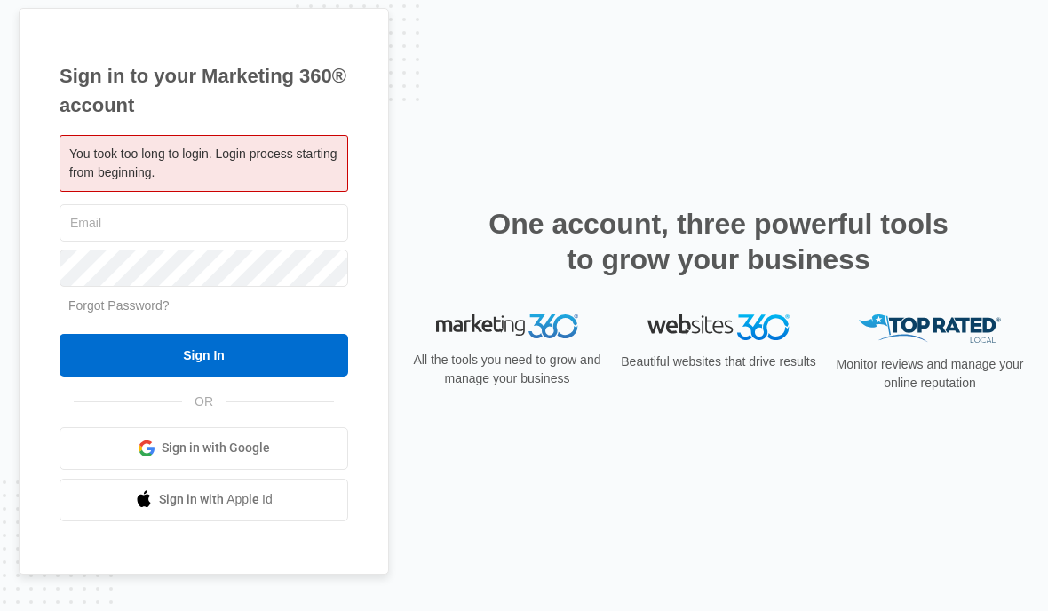
click at [150, 313] on link "Forgot Password?" at bounding box center [118, 306] width 101 height 14
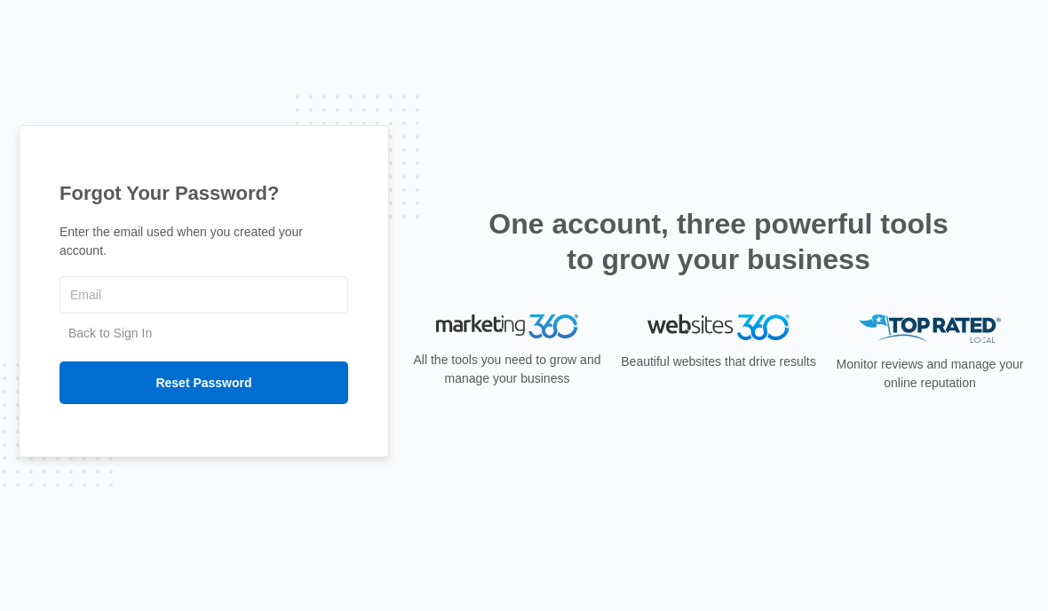
click at [203, 314] on input "text" at bounding box center [204, 294] width 289 height 37
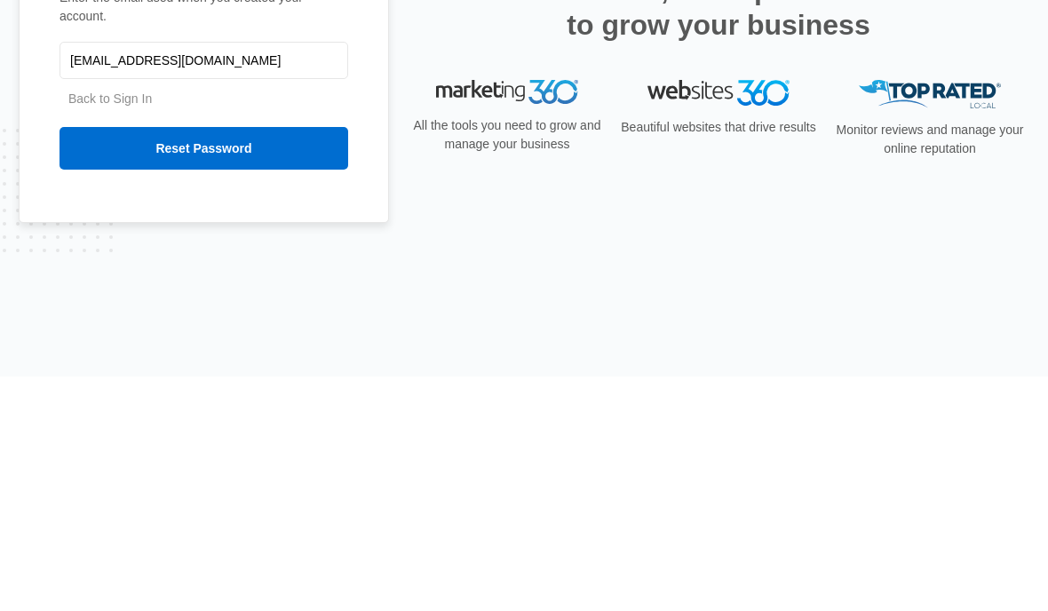
type input "[EMAIL_ADDRESS][DOMAIN_NAME]"
click at [260, 362] on input "Reset Password" at bounding box center [204, 383] width 289 height 43
